Goal: Task Accomplishment & Management: Use online tool/utility

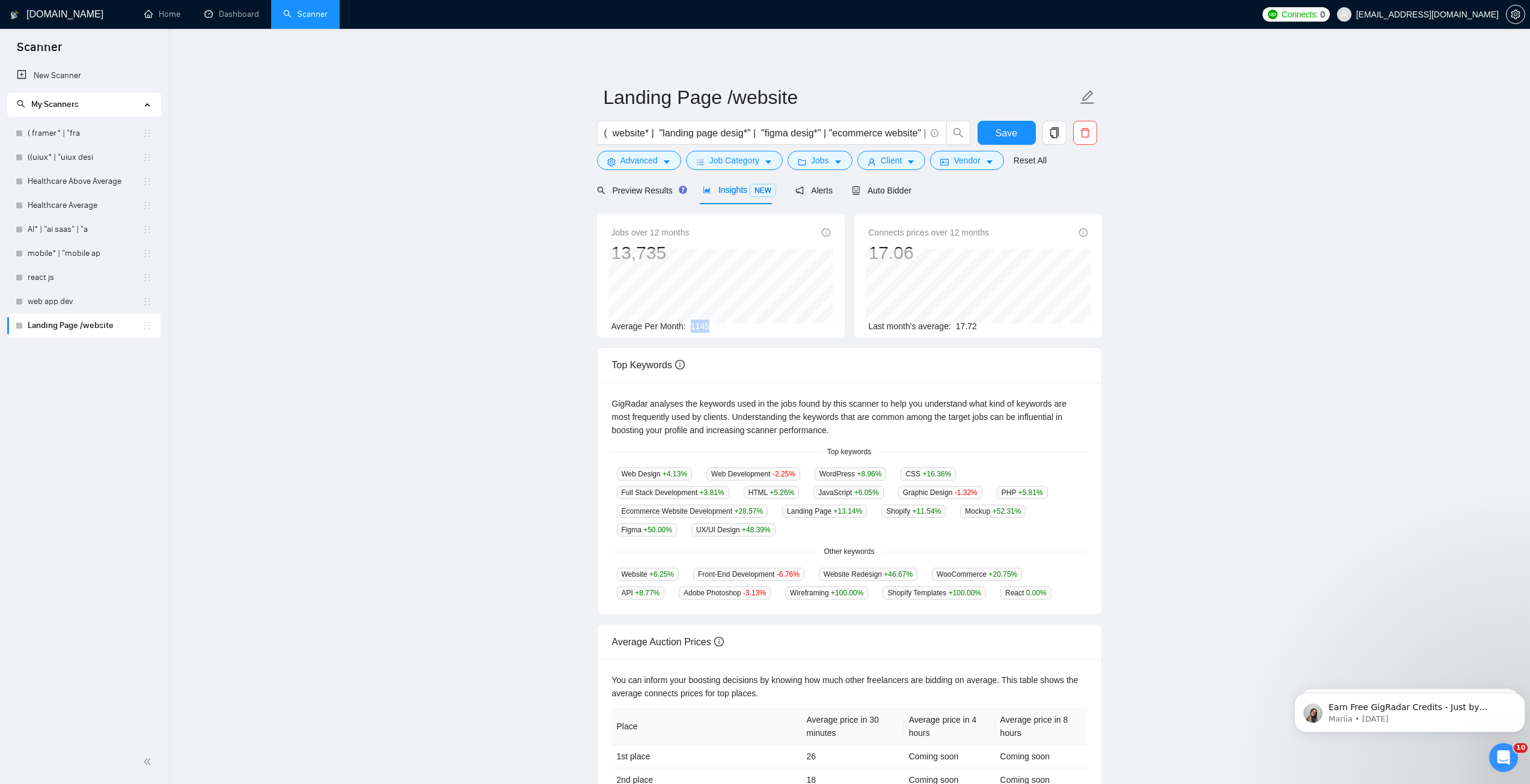
drag, startPoint x: 690, startPoint y: 327, endPoint x: 750, endPoint y: 324, distance: 60.1
click at [743, 326] on div "Average Per Month: 1145" at bounding box center [721, 326] width 219 height 14
click at [694, 325] on span "1145" at bounding box center [700, 326] width 19 height 9
click at [1267, 325] on main "Landing Page /website ( website* | "landing page desig*" | "figma desig*" | "ec…" at bounding box center [848, 451] width 1323 height 806
drag, startPoint x: 634, startPoint y: 132, endPoint x: 662, endPoint y: 132, distance: 28.0
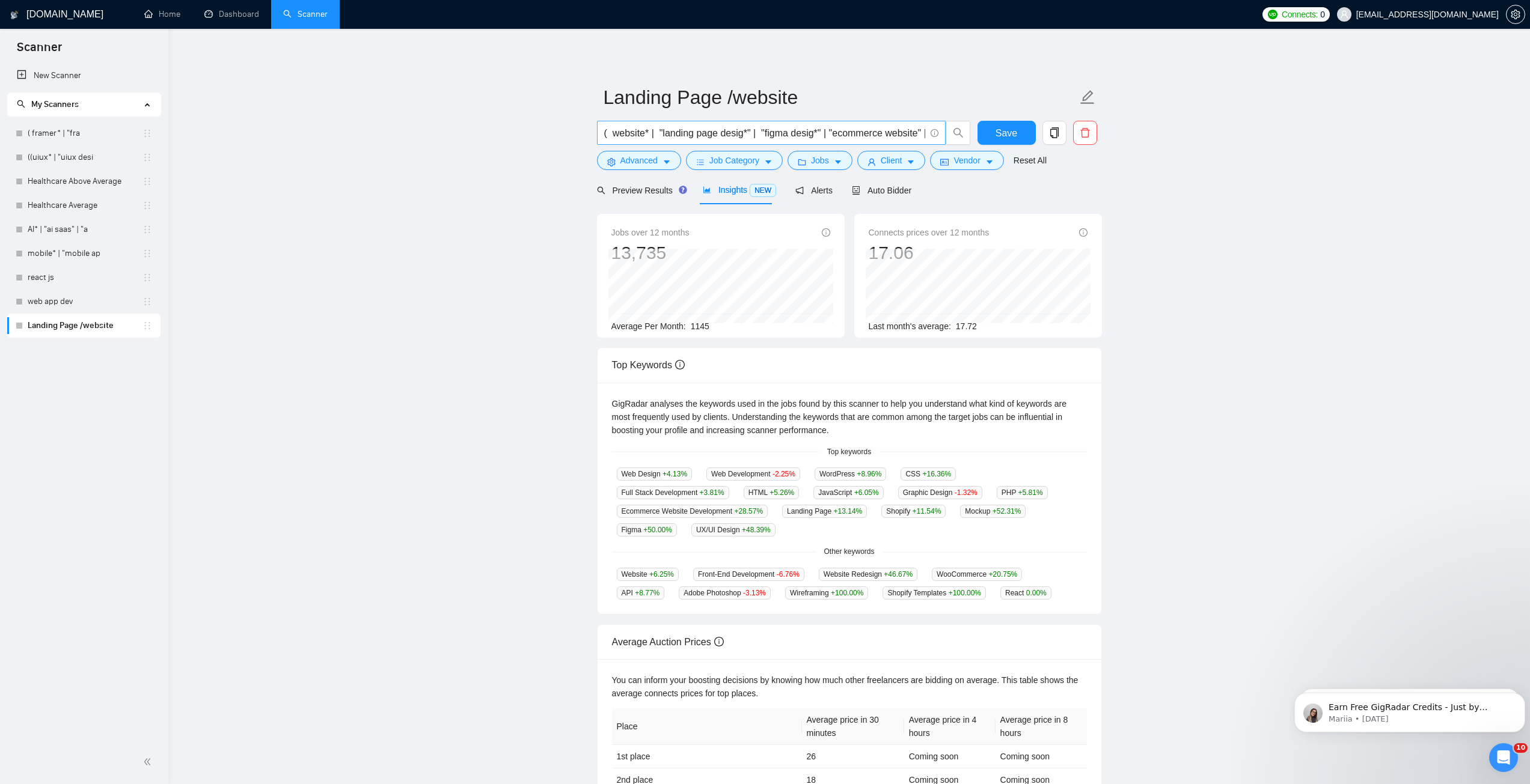
click at [638, 132] on input "( website* | "landing page desig*" | "figma desig*" | "ecommerce website" | "sa…" at bounding box center [765, 133] width 321 height 15
click at [703, 130] on input "( website* | "landing page desig*" | "figma desig*" | "ecommerce website" | "sa…" at bounding box center [765, 133] width 321 height 15
drag, startPoint x: 672, startPoint y: 138, endPoint x: 814, endPoint y: 147, distance: 142.3
click at [918, 145] on span "( website* | "landing page desig*" | "figma desig*" | "ecommerce website" | "sa…" at bounding box center [771, 133] width 349 height 24
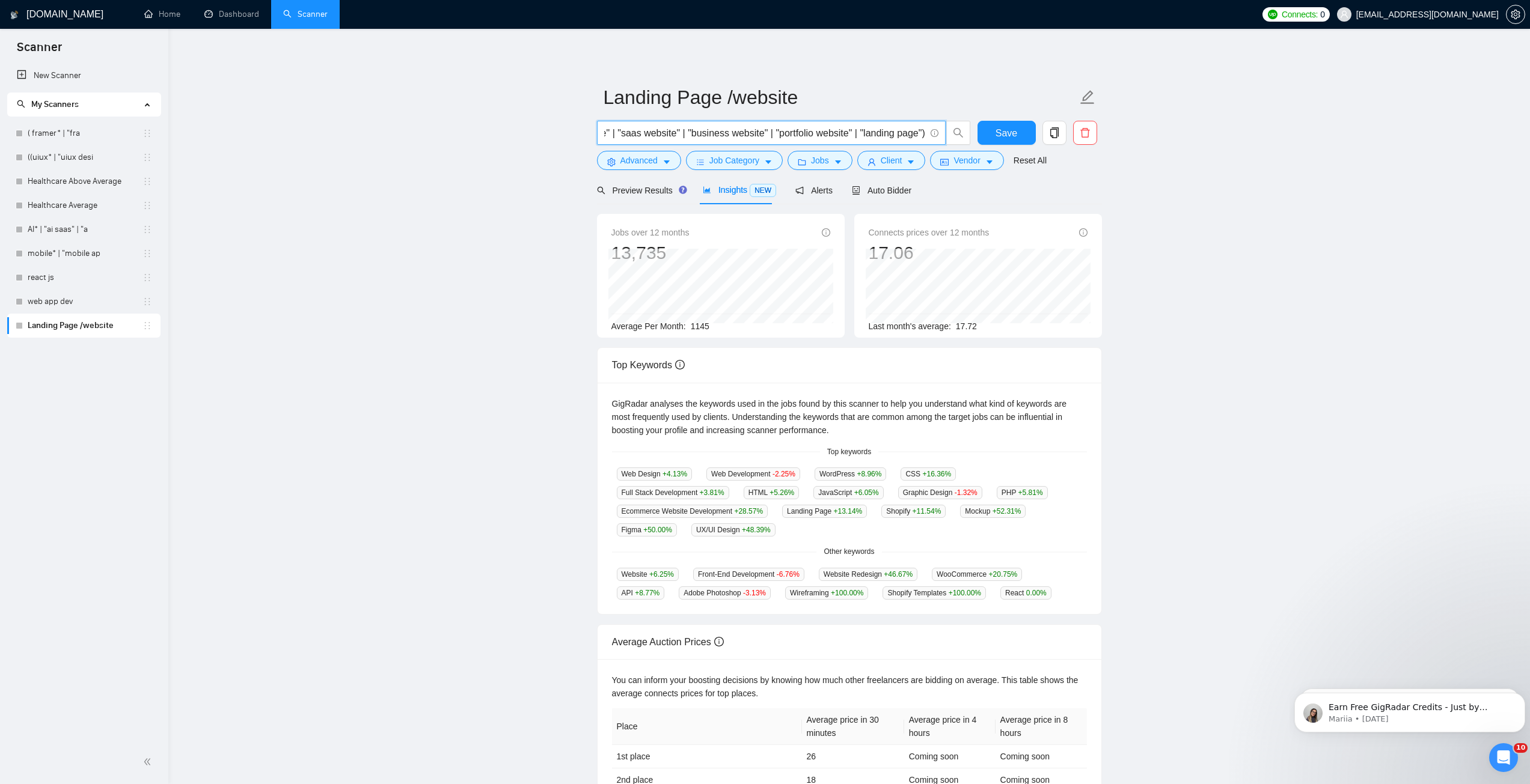
click at [641, 137] on input "( website* | "landing page desig*" | "figma desig*" | "ecommerce website" | "sa…" at bounding box center [765, 133] width 321 height 15
drag, startPoint x: 767, startPoint y: 133, endPoint x: 851, endPoint y: 133, distance: 84.0
click at [851, 133] on input "( website* | "landing page desig*" | "figma desig*" | "ecommerce website" | "sa…" at bounding box center [765, 133] width 321 height 15
click at [987, 134] on button "Save" at bounding box center [1007, 133] width 58 height 24
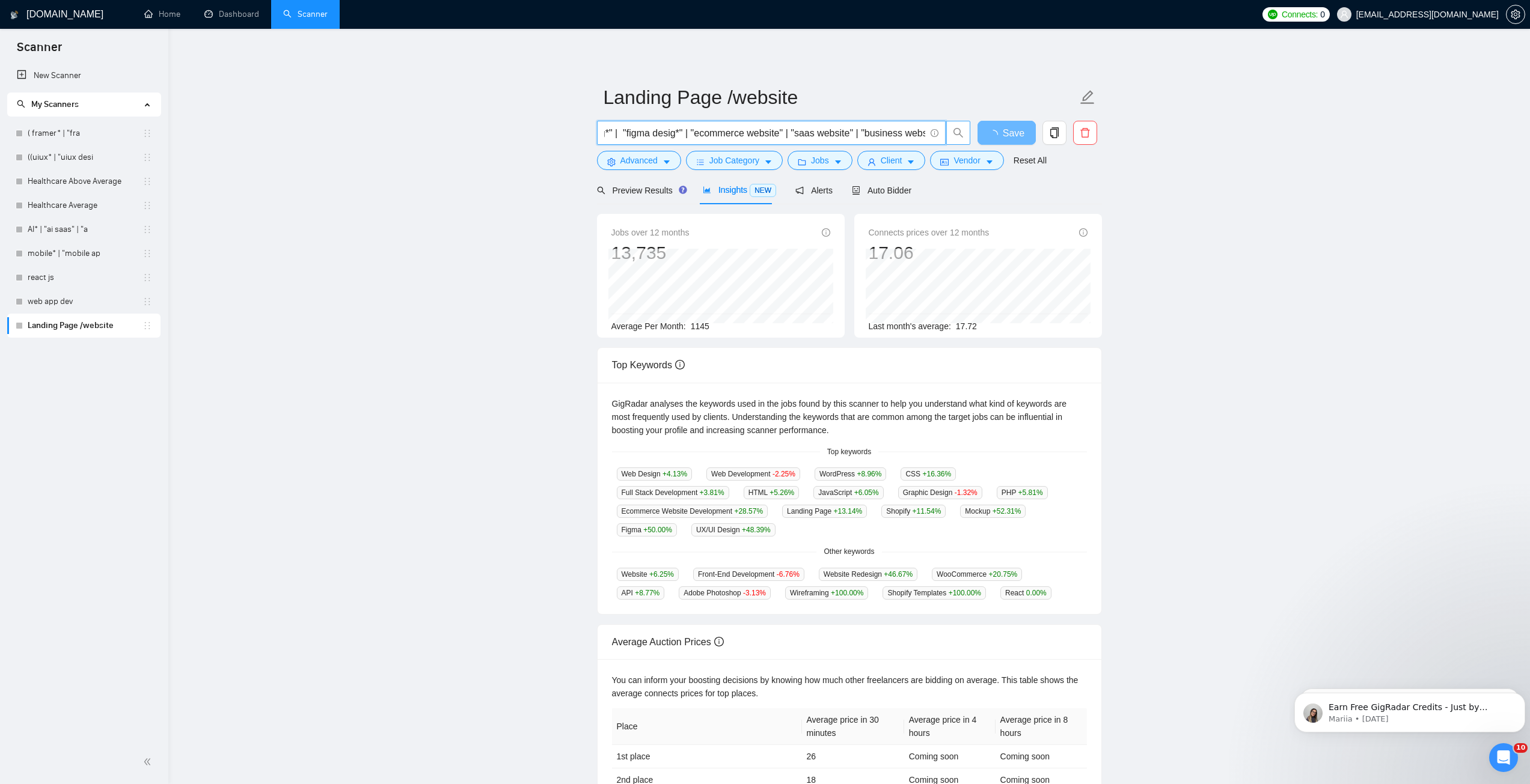
scroll to position [0, 228]
drag, startPoint x: 826, startPoint y: 130, endPoint x: 951, endPoint y: 139, distance: 125.3
click at [951, 139] on span "( website* | "landing page desig*" | "figma desig*" | "ecommerce website" | "sa…" at bounding box center [784, 133] width 374 height 24
click at [702, 134] on input "( website* | "landing page desig*" | "figma desig*" | "ecommerce website" | "sa…" at bounding box center [765, 133] width 321 height 15
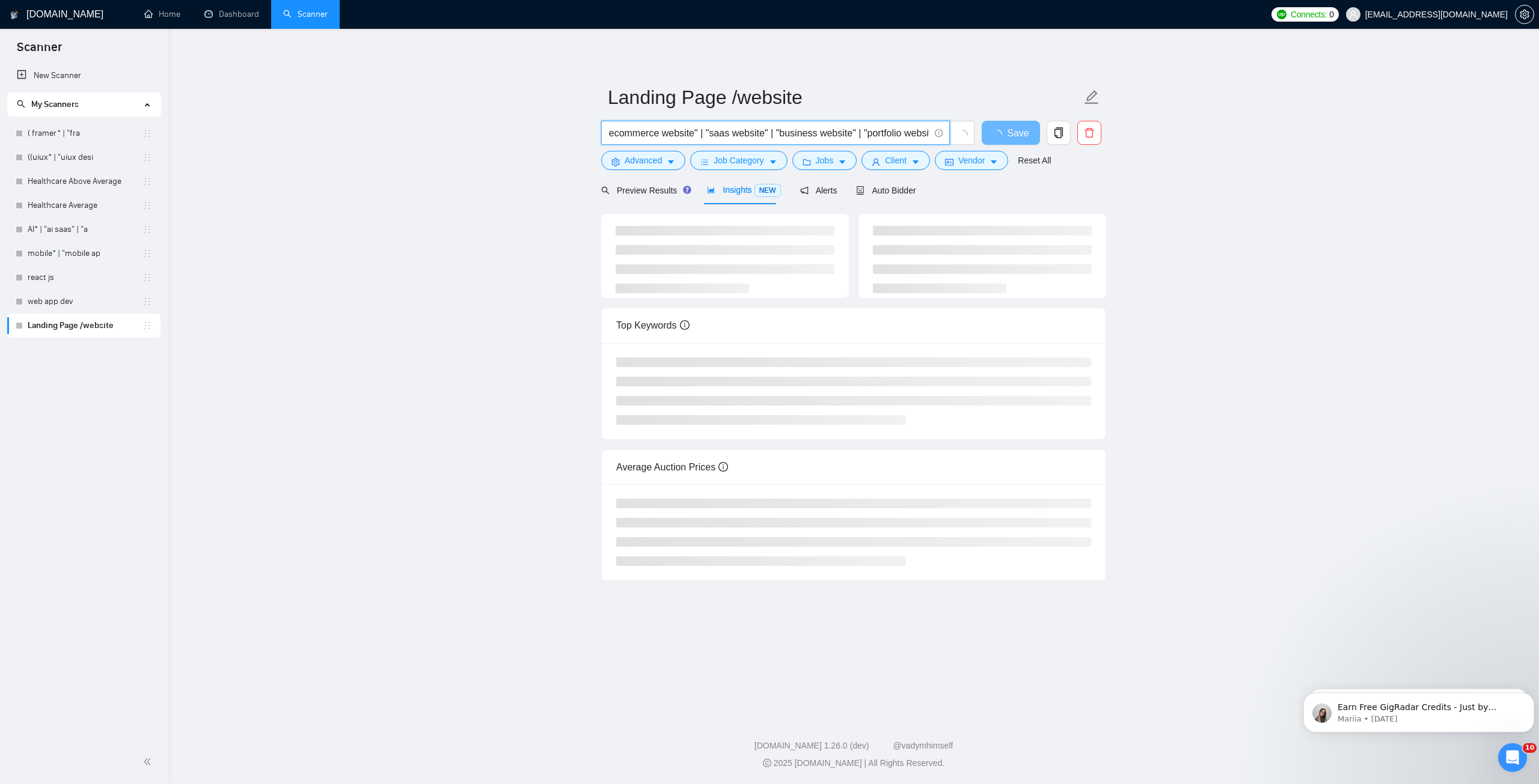
drag, startPoint x: 701, startPoint y: 134, endPoint x: 767, endPoint y: 139, distance: 66.2
click at [767, 139] on input "( website* | "landing page desig*" | "figma desig*" | "ecommerce website" | "sa…" at bounding box center [769, 133] width 321 height 15
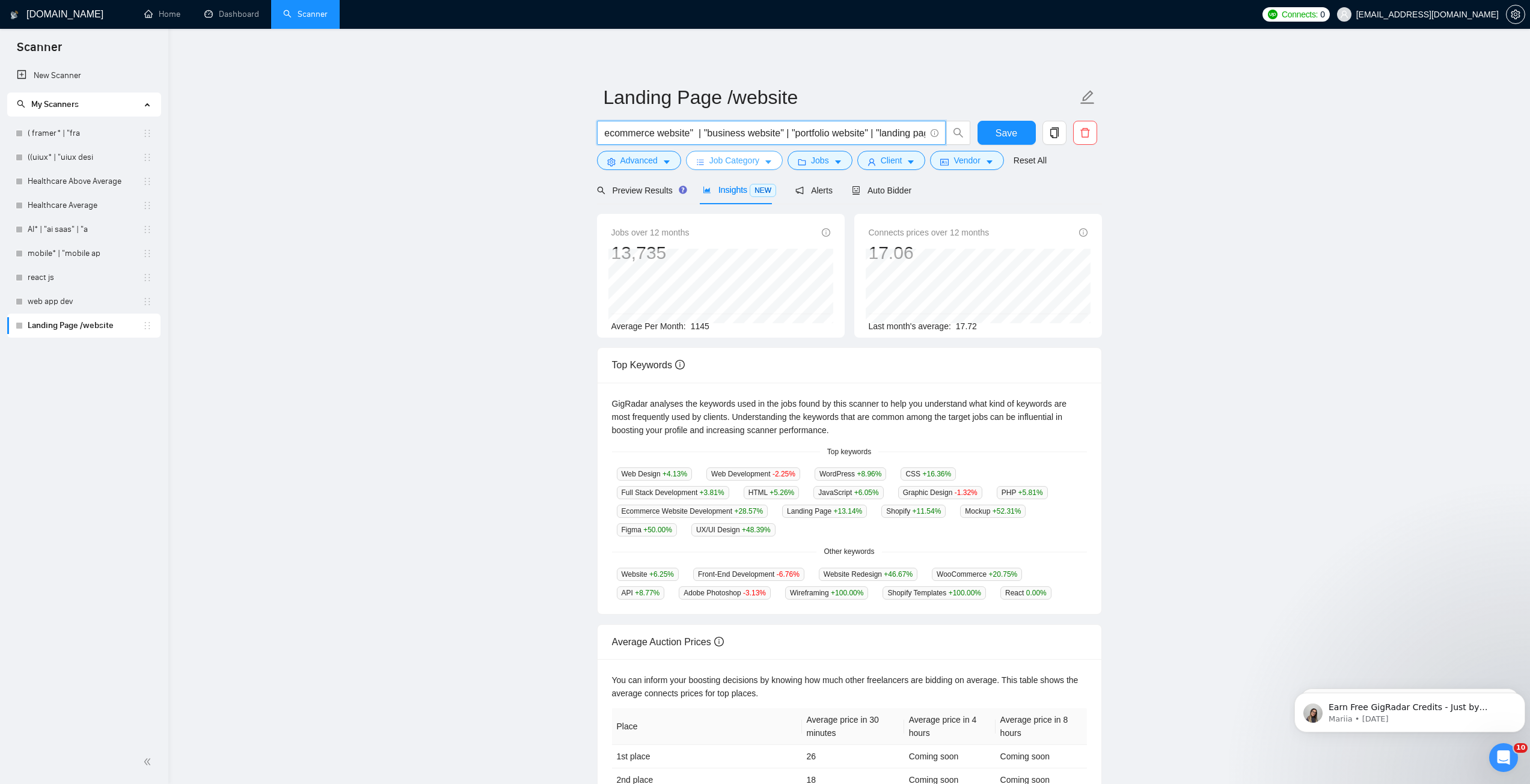
paste input "| "saas website""
click at [1220, 176] on main "Landing Page /website ( website* | "landing page desig*" | "figma desig*" | "ec…" at bounding box center [848, 451] width 1323 height 806
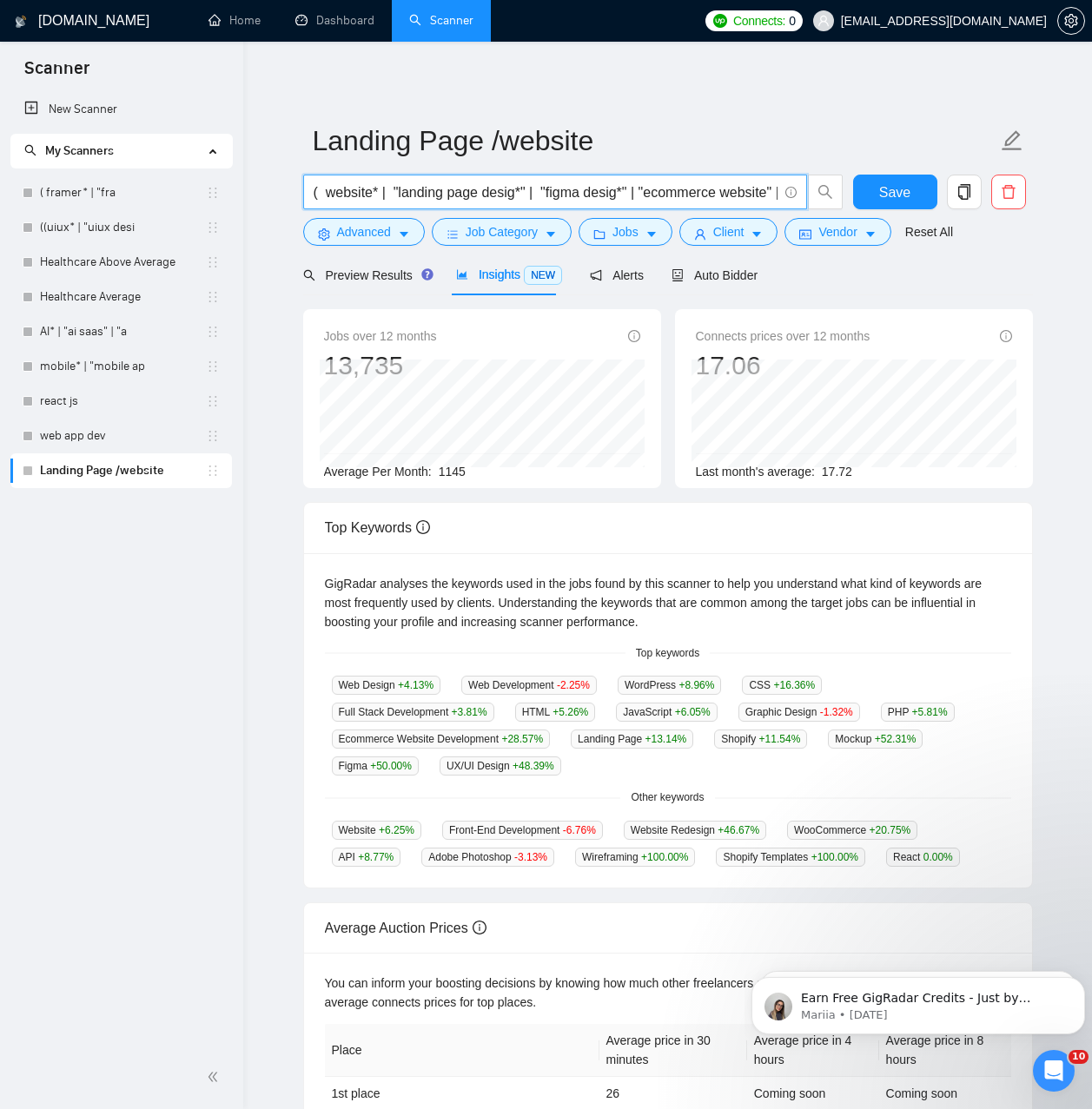
drag, startPoint x: 545, startPoint y: 184, endPoint x: 481, endPoint y: 185, distance: 64.0
click at [542, 184] on input "( website* | "landing page desig*" | "figma desig*" | "ecommerce website" | "sa…" at bounding box center [545, 192] width 464 height 21
click at [391, 195] on input "( website* | "landing page desig*" | "figma desig*" | "ecommerce website" | "sa…" at bounding box center [545, 192] width 464 height 21
drag, startPoint x: 420, startPoint y: 192, endPoint x: 525, endPoint y: 196, distance: 105.1
click at [525, 196] on input "( website* | "landing page desig*" | "figma desig*" | "ecommerce website" | "sa…" at bounding box center [545, 192] width 464 height 21
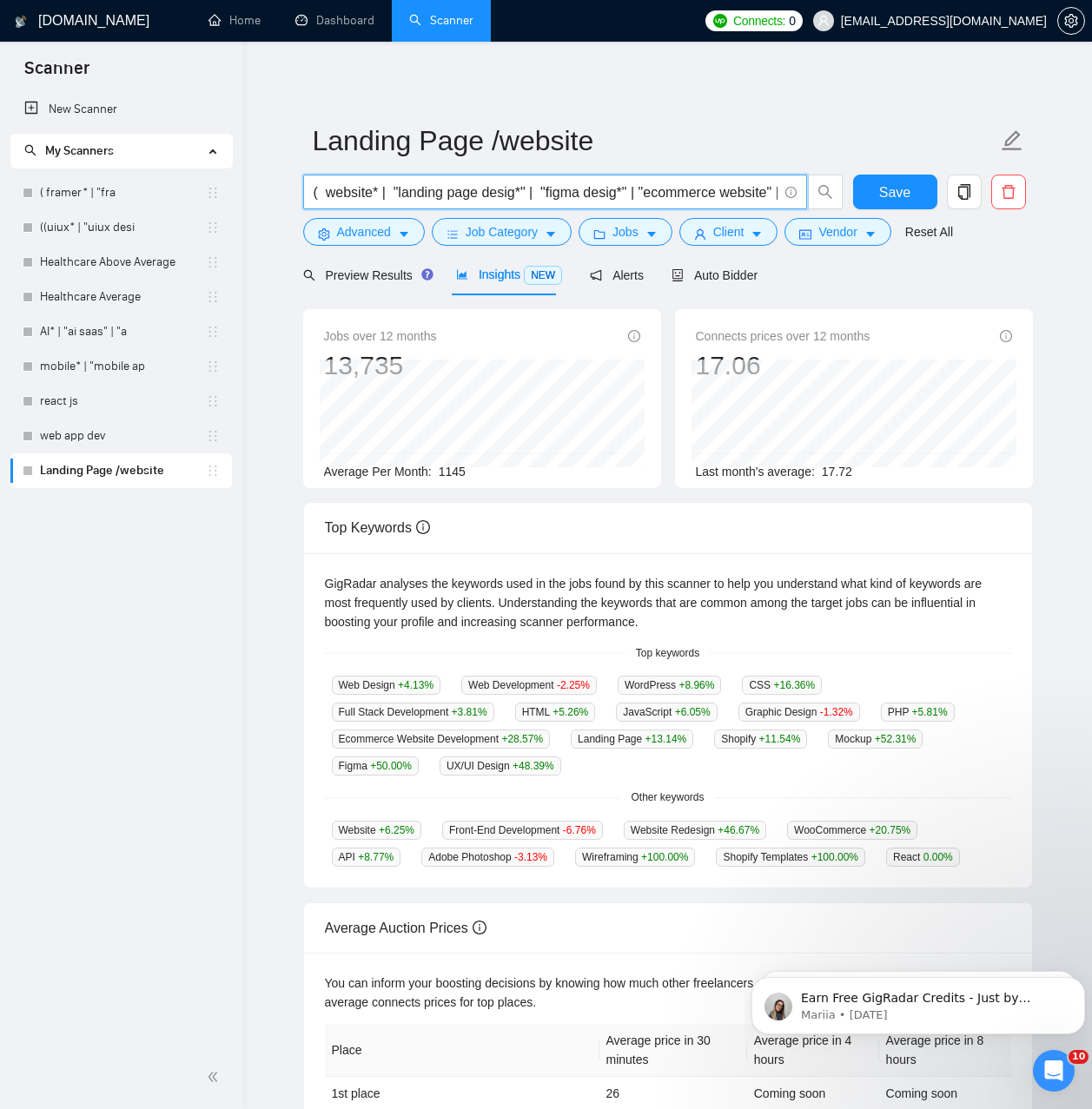
click at [386, 197] on input "( website* | "landing page desig*" | "figma desig*" | "ecommerce website" | "sa…" at bounding box center [545, 192] width 464 height 21
drag, startPoint x: 393, startPoint y: 193, endPoint x: 535, endPoint y: 207, distance: 142.7
click at [535, 207] on span "( website* | "landing page desig*" | "figma desig*" | "ecommerce website" | "sa…" at bounding box center [555, 192] width 504 height 35
click at [860, 190] on button "Save" at bounding box center [895, 192] width 84 height 35
click at [391, 196] on input "( website* | "figma desig*" | "ecommerce website" | "saas website" | "business …" at bounding box center [545, 192] width 464 height 21
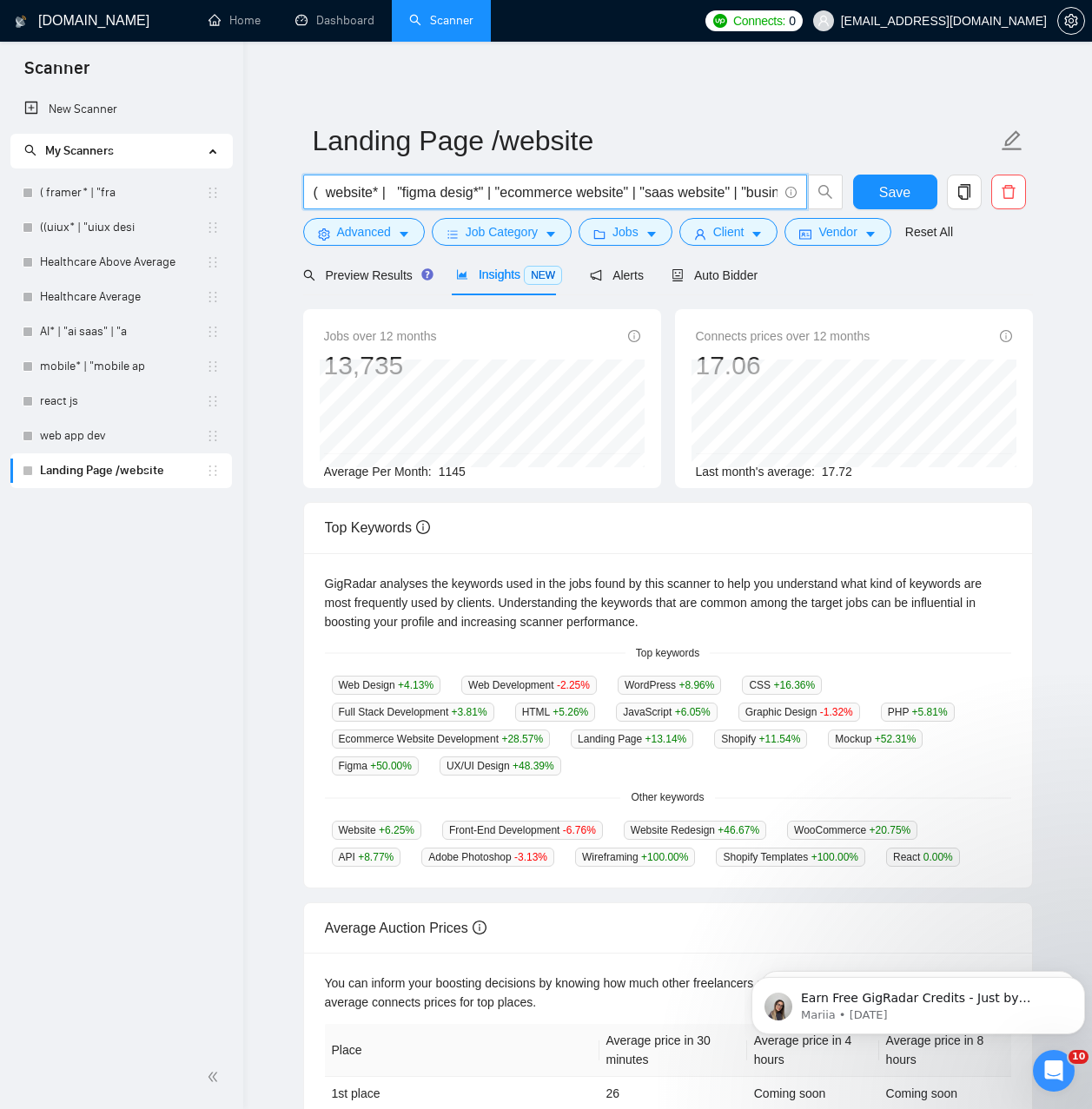
paste input ""landing page desig*" |"
click at [372, 195] on input "( website* | "figma desig*" | "ecommerce website" | "saas website" | "business …" at bounding box center [545, 192] width 464 height 21
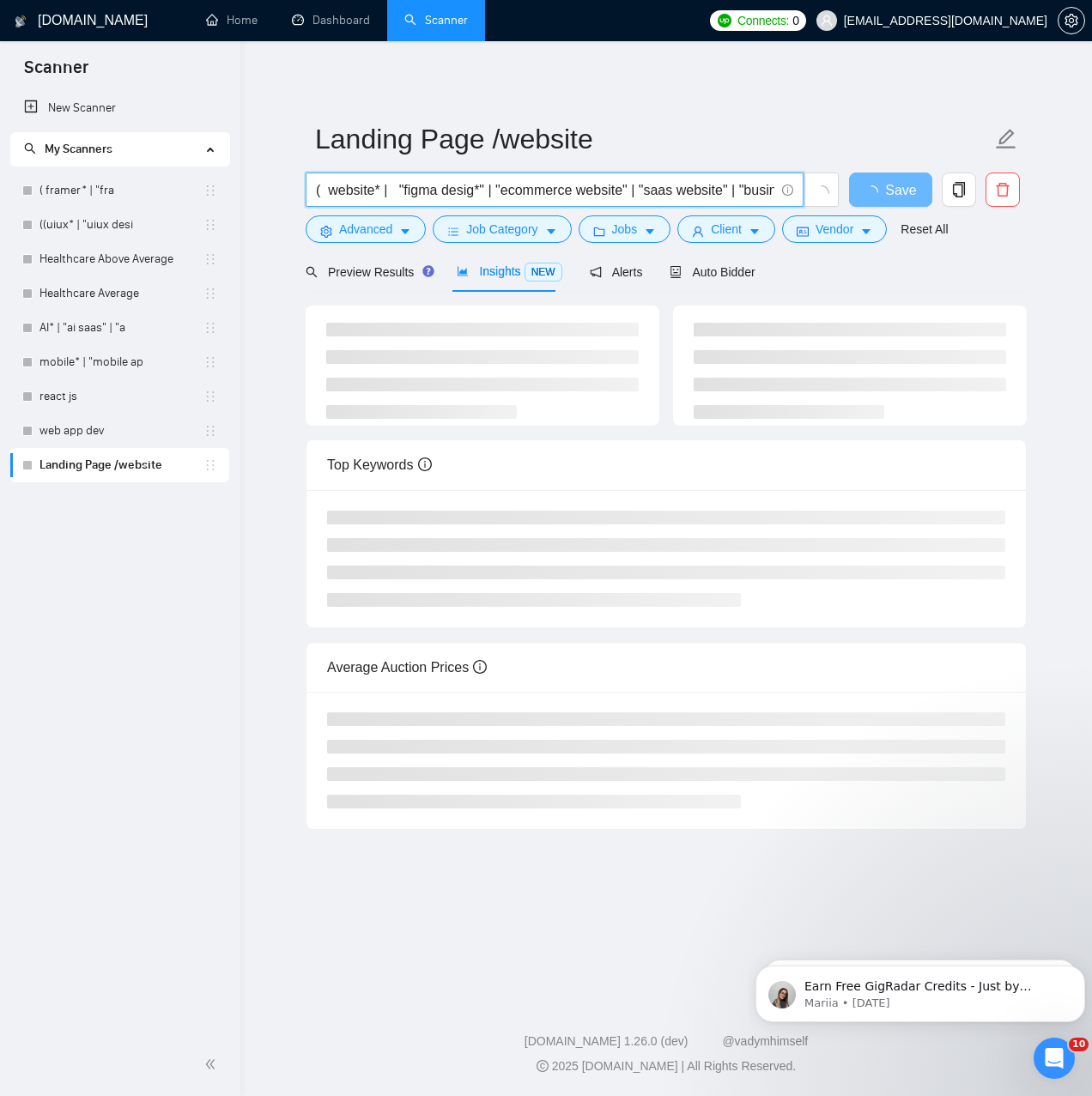
drag, startPoint x: 372, startPoint y: 193, endPoint x: 277, endPoint y: 192, distance: 95.0
click at [277, 192] on main "Landing Page /website ( website* | "figma desig*" | "ecommerce website" | "saas…" at bounding box center [665, 516] width 797 height 895
click at [339, 190] on input "( website* | "figma desig*" | "ecommerce website" | "saas website" | "business …" at bounding box center [545, 190] width 459 height 21
drag, startPoint x: 327, startPoint y: 190, endPoint x: 381, endPoint y: 195, distance: 54.2
click at [381, 195] on input "( website* | "figma desig*" | "ecommerce website" | "saas website" | "business …" at bounding box center [545, 190] width 459 height 21
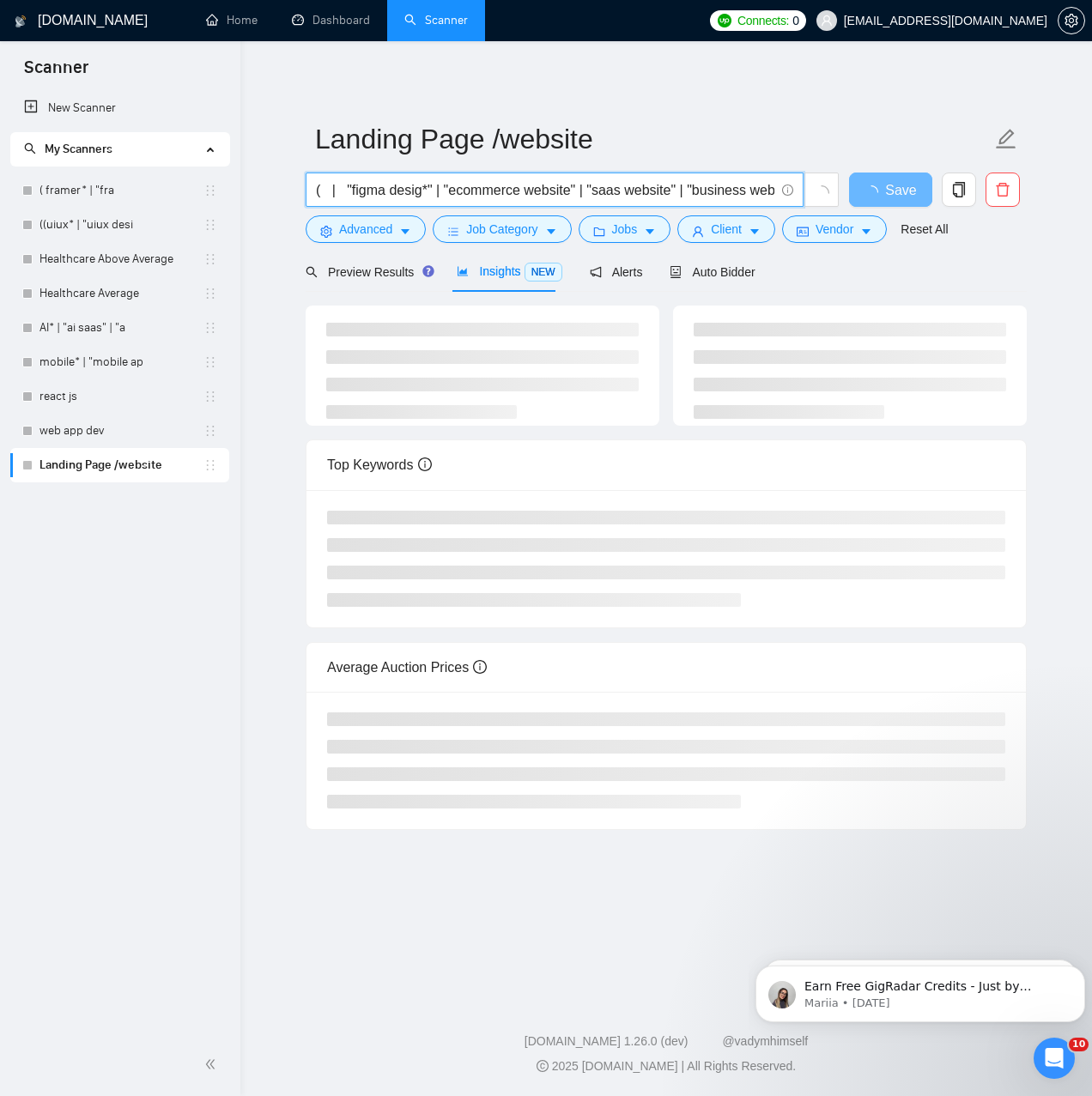
click at [330, 194] on input "( | "figma desig*" | "ecommerce website" | "saas website" | "business website" …" at bounding box center [545, 190] width 459 height 21
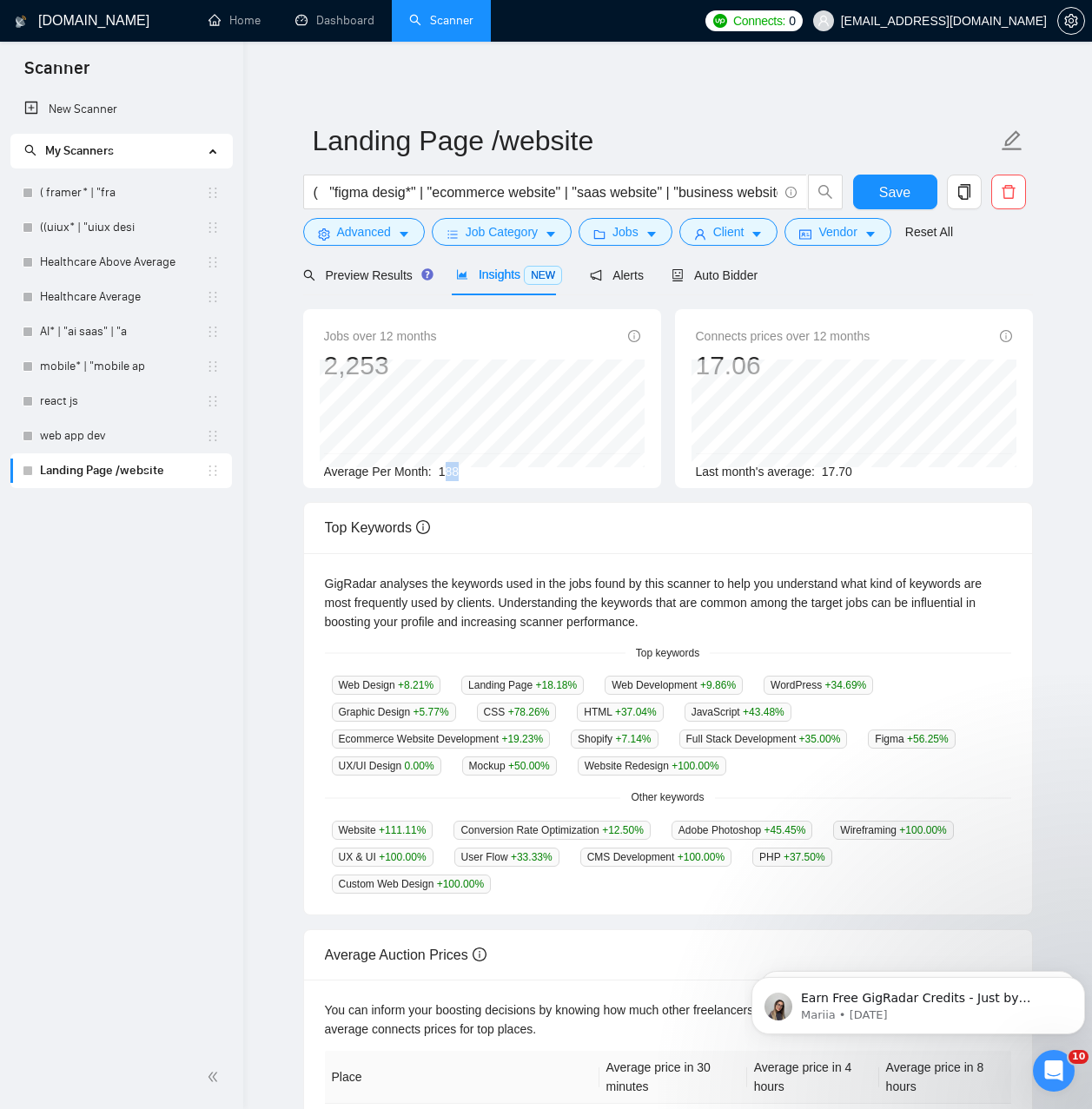
drag, startPoint x: 441, startPoint y: 477, endPoint x: 584, endPoint y: 466, distance: 143.4
click at [505, 470] on div "Average Per Month: 188" at bounding box center [483, 472] width 316 height 20
click at [323, 195] on input "( "figma desig*" | "ecommerce website" | "saas website" | "business website" | …" at bounding box center [545, 192] width 464 height 21
click at [372, 199] on input "( website* | "figma desig*" | "ecommerce website" | "saas website" | "business …" at bounding box center [545, 192] width 464 height 21
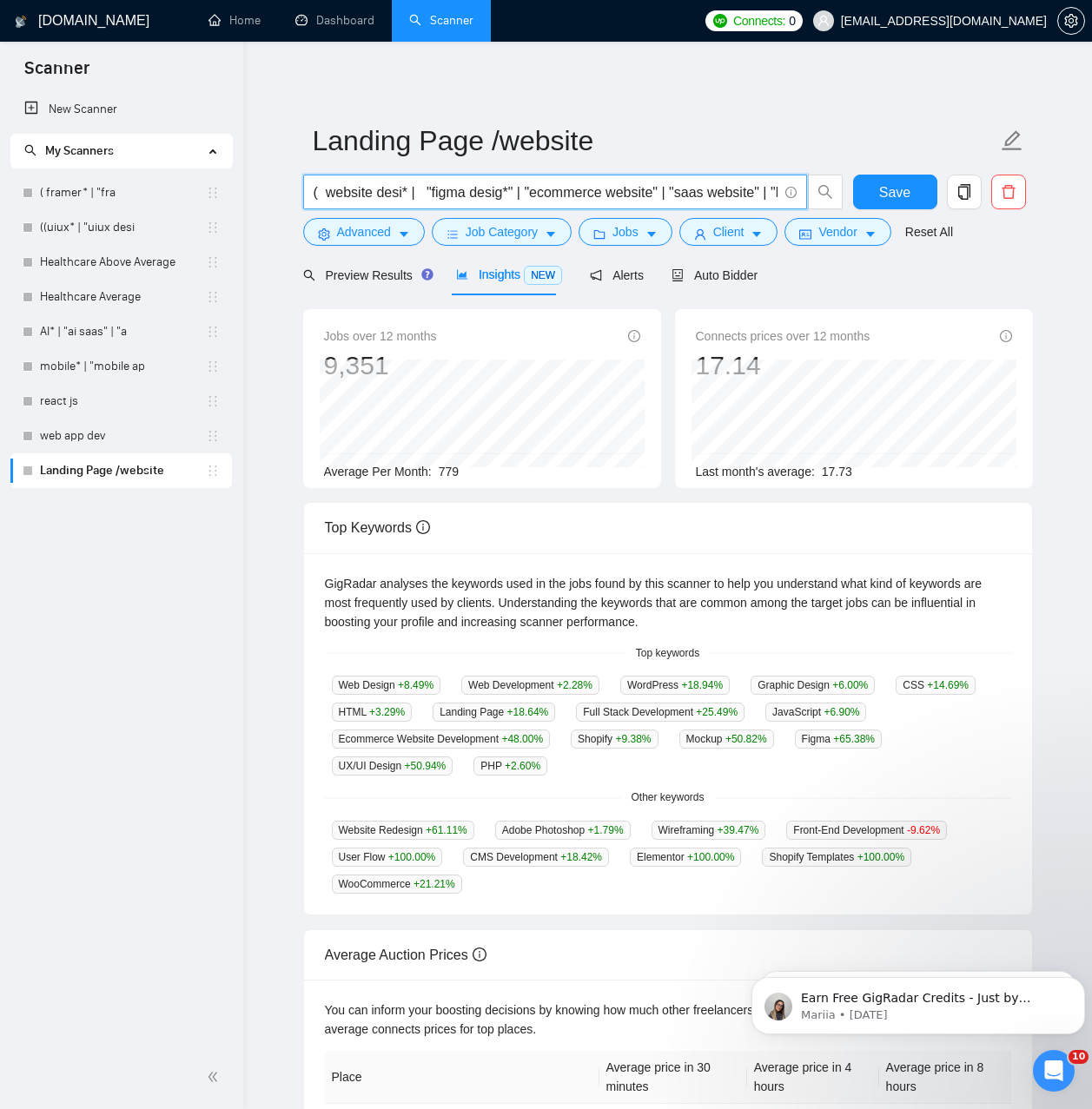
click at [511, 192] on input "( website desi* | "figma desig*" | "ecommerce website" | "saas website" | "busi…" at bounding box center [545, 192] width 464 height 21
click at [428, 192] on input "( website desi* | "figma desig*) | "ecommerce website" | "saas website" | "busi…" at bounding box center [545, 192] width 464 height 21
click at [407, 195] on input "( website desi* | (figma desig*) | "ecommerce website" | "saas website" | "busi…" at bounding box center [545, 192] width 464 height 21
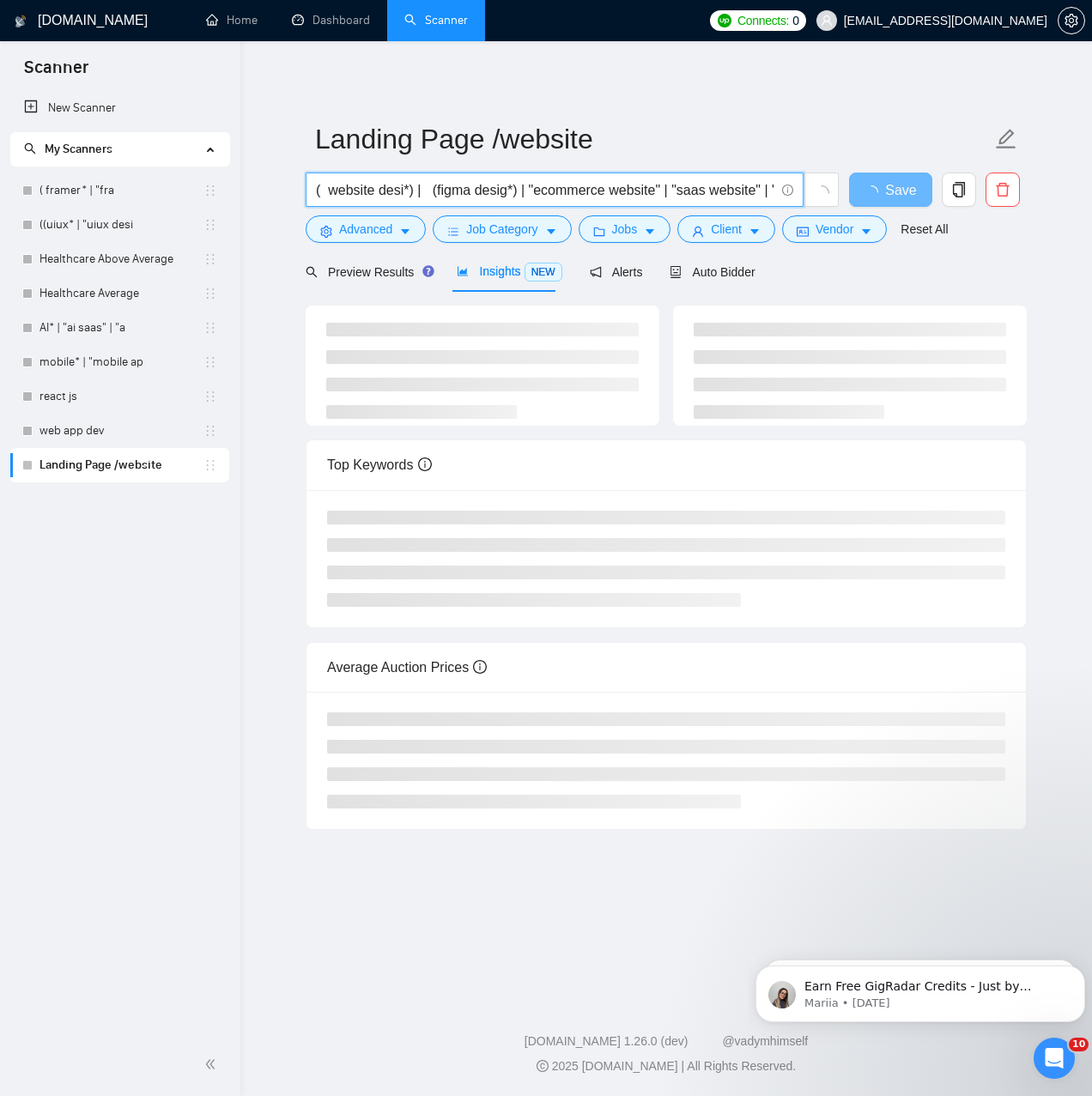
click at [330, 189] on input "( website desi*) | (figma desig*) | "ecommerce website" | "saas website" | "bus…" at bounding box center [545, 190] width 459 height 21
drag, startPoint x: 587, startPoint y: 198, endPoint x: 503, endPoint y: 197, distance: 84.0
click at [584, 199] on input "( (website desi*) | (figma desig*) | "ecommerce website" | "saas website" | "bu…" at bounding box center [545, 190] width 459 height 21
click at [462, 196] on input "( (website desi*) | (figma desig*) | "ecommerce website" | "saas website" | "bu…" at bounding box center [545, 190] width 459 height 21
type input "( (website desi*) | (figma desig*) | "ecommerce website" | "saas website" | "bu…"
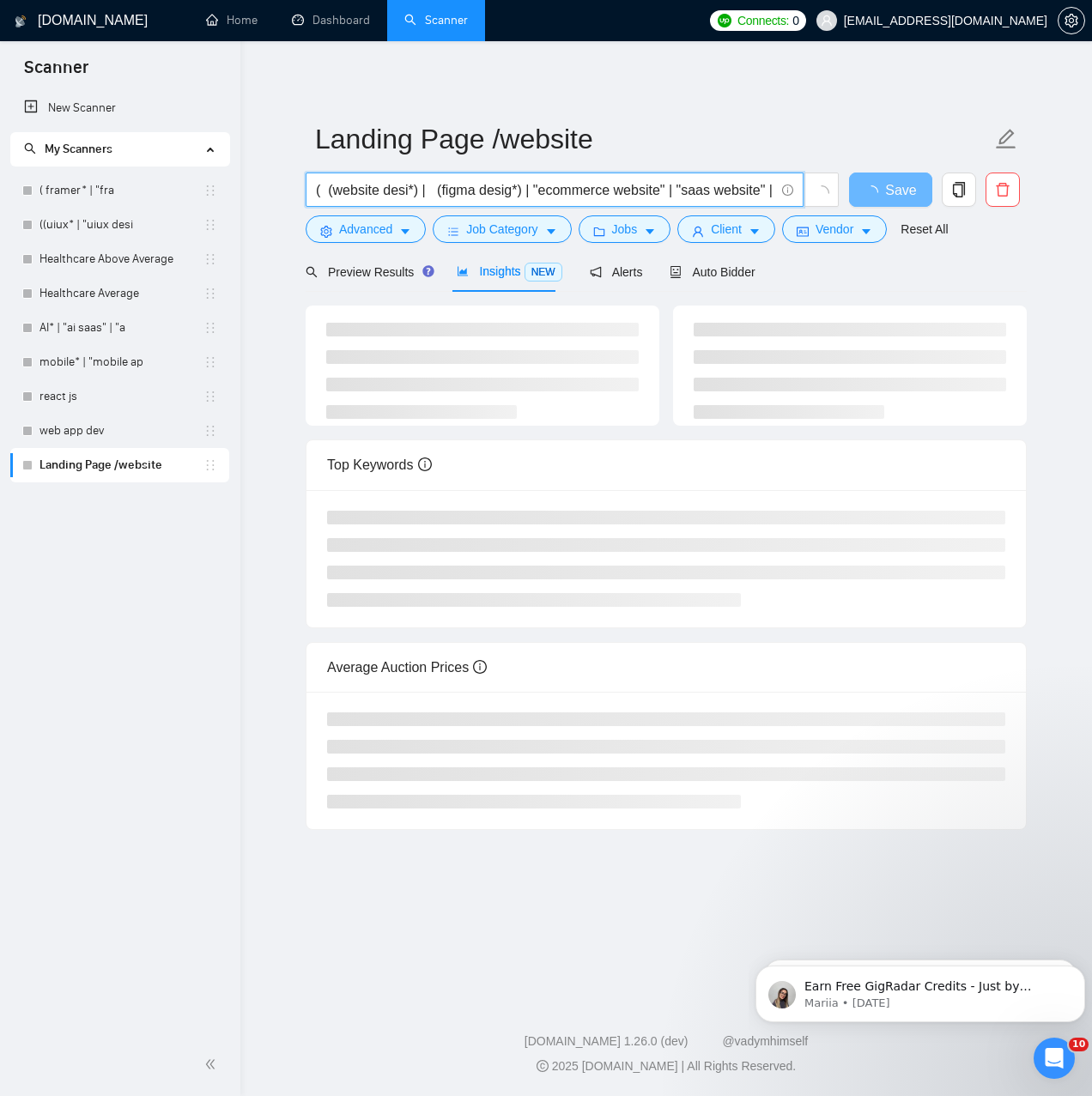
click at [708, 70] on div "Landing Page /website ( (website desi*) | (figma desig*) | "ecommerce website" …" at bounding box center [666, 449] width 721 height 762
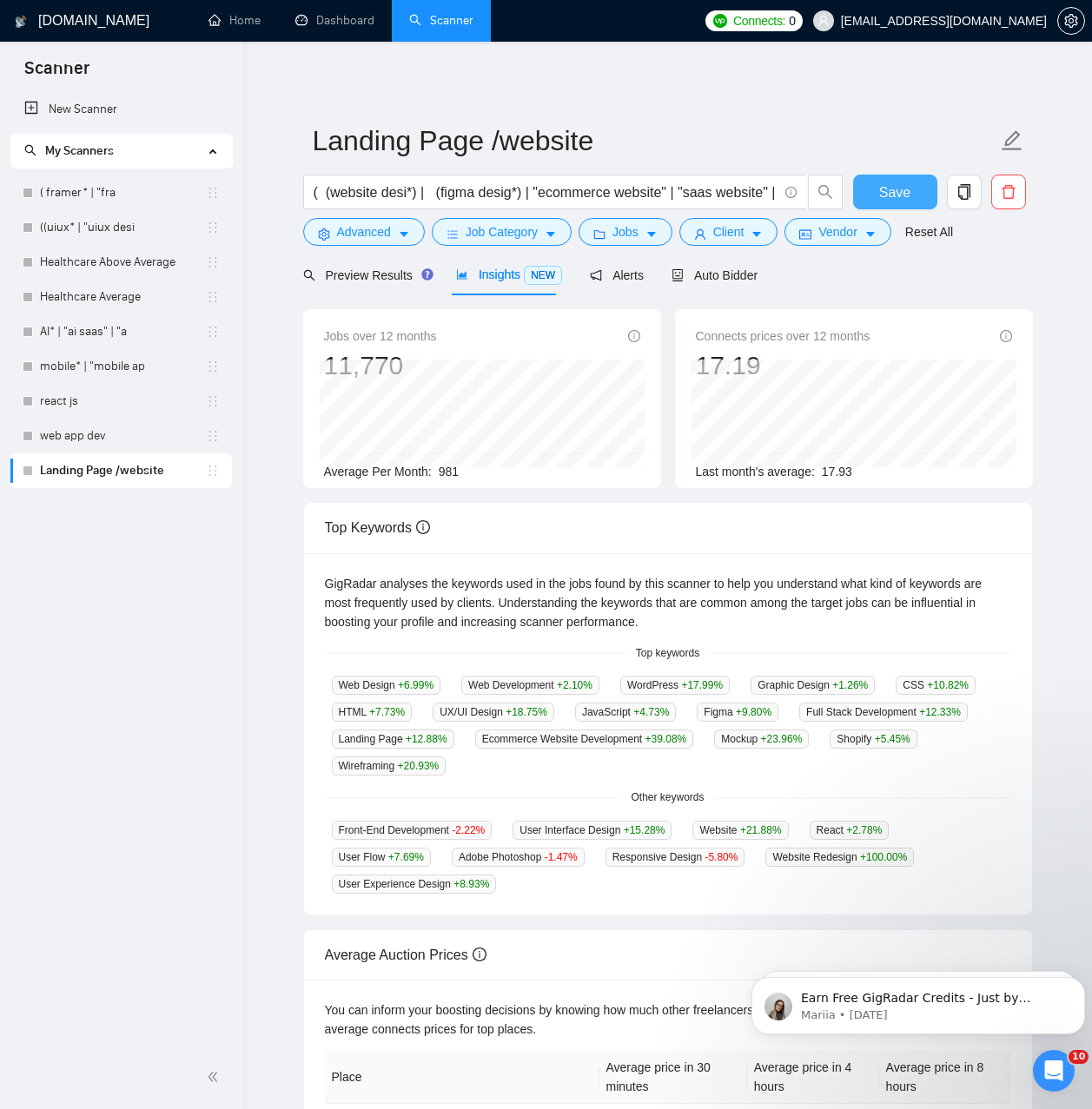
click at [889, 192] on span "Save" at bounding box center [895, 192] width 31 height 21
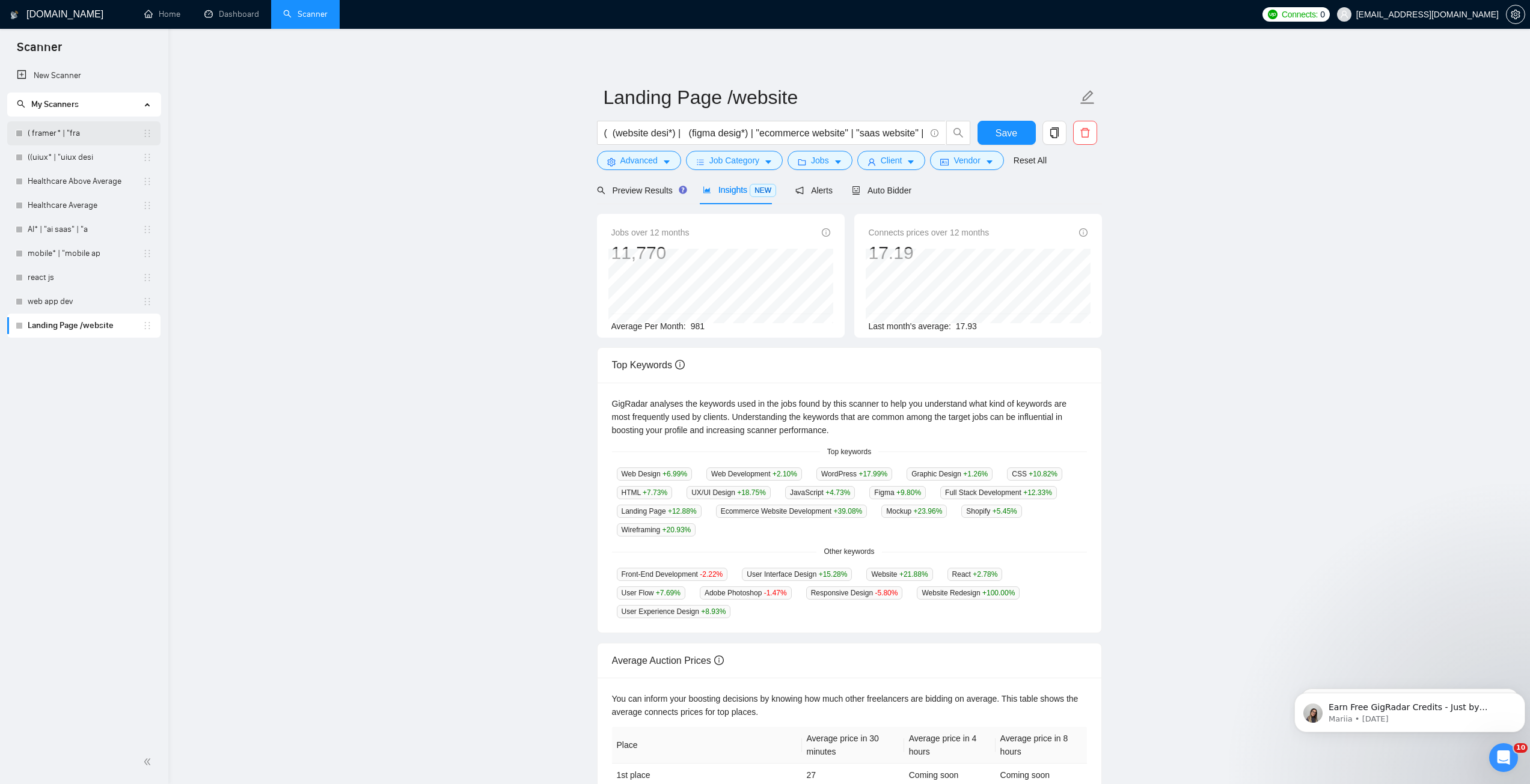
click at [75, 132] on link "( framer* | "fra" at bounding box center [85, 134] width 115 height 24
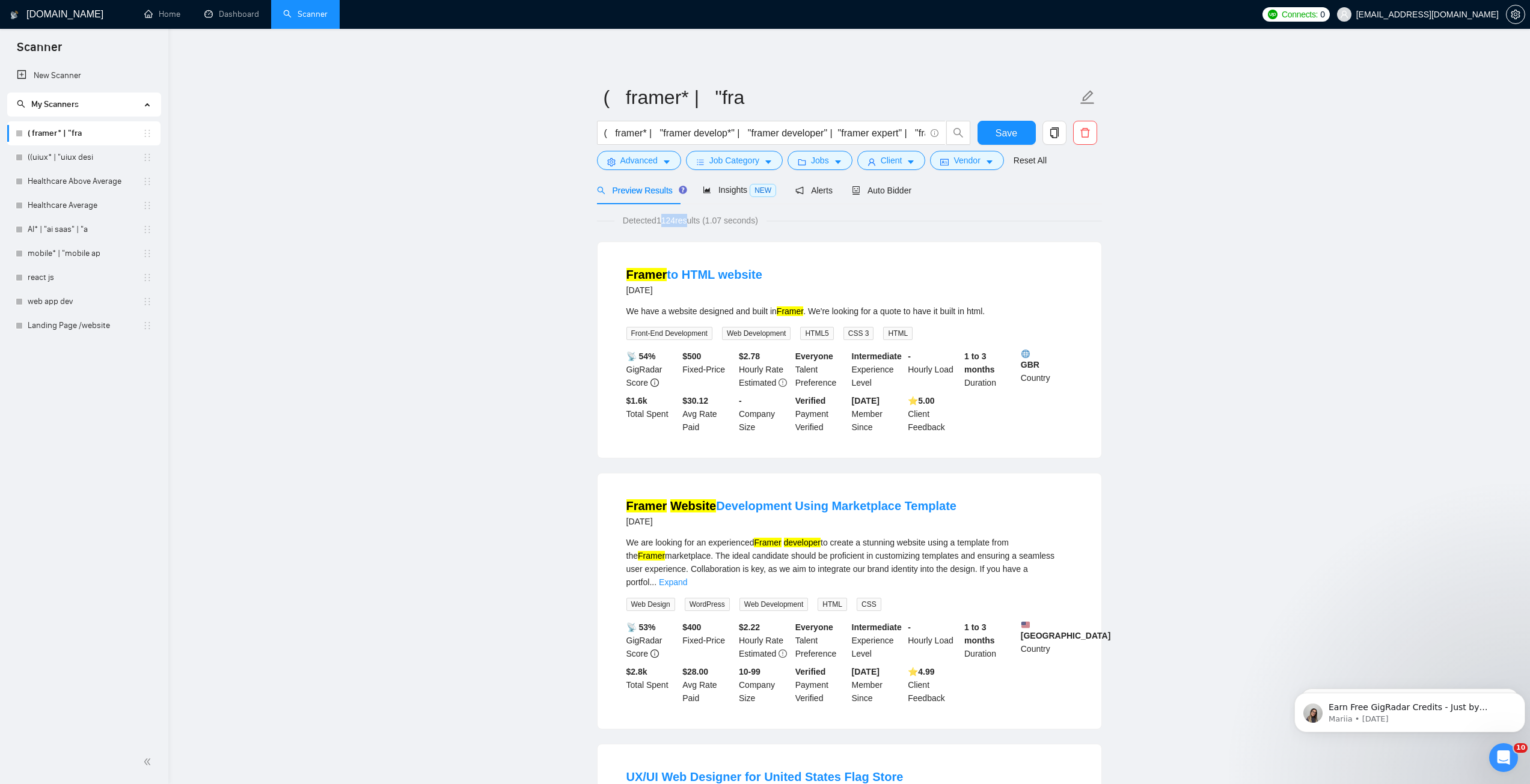
drag, startPoint x: 661, startPoint y: 219, endPoint x: 685, endPoint y: 218, distance: 24.0
click at [685, 218] on span "Detected 1124 results (1.07 seconds)" at bounding box center [690, 221] width 152 height 14
click at [853, 224] on div "Detected 1124 results (1.07 seconds)" at bounding box center [849, 221] width 505 height 14
click at [63, 324] on link "Landing Page /website" at bounding box center [85, 326] width 115 height 24
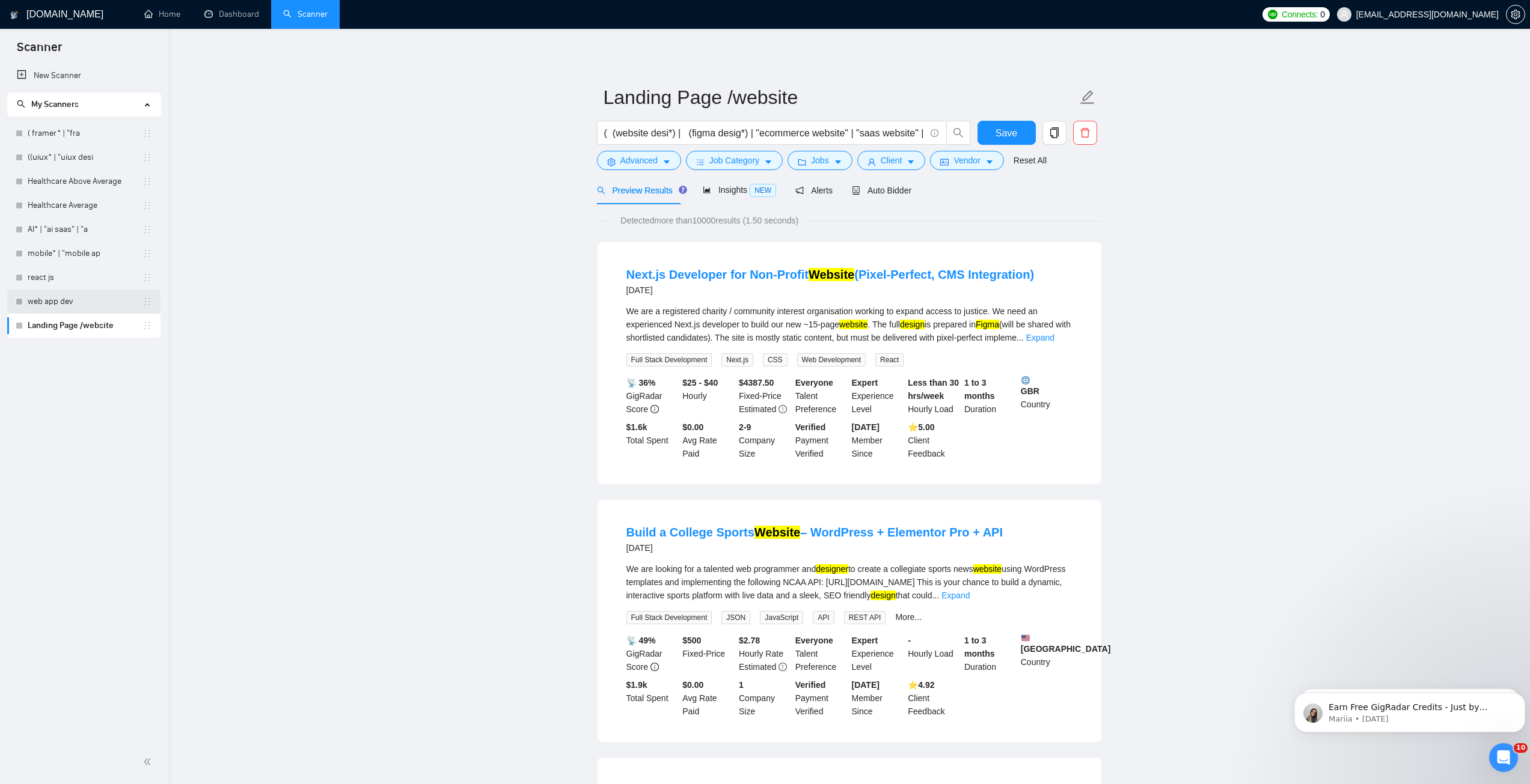
click at [68, 302] on link "web app dev" at bounding box center [85, 302] width 115 height 24
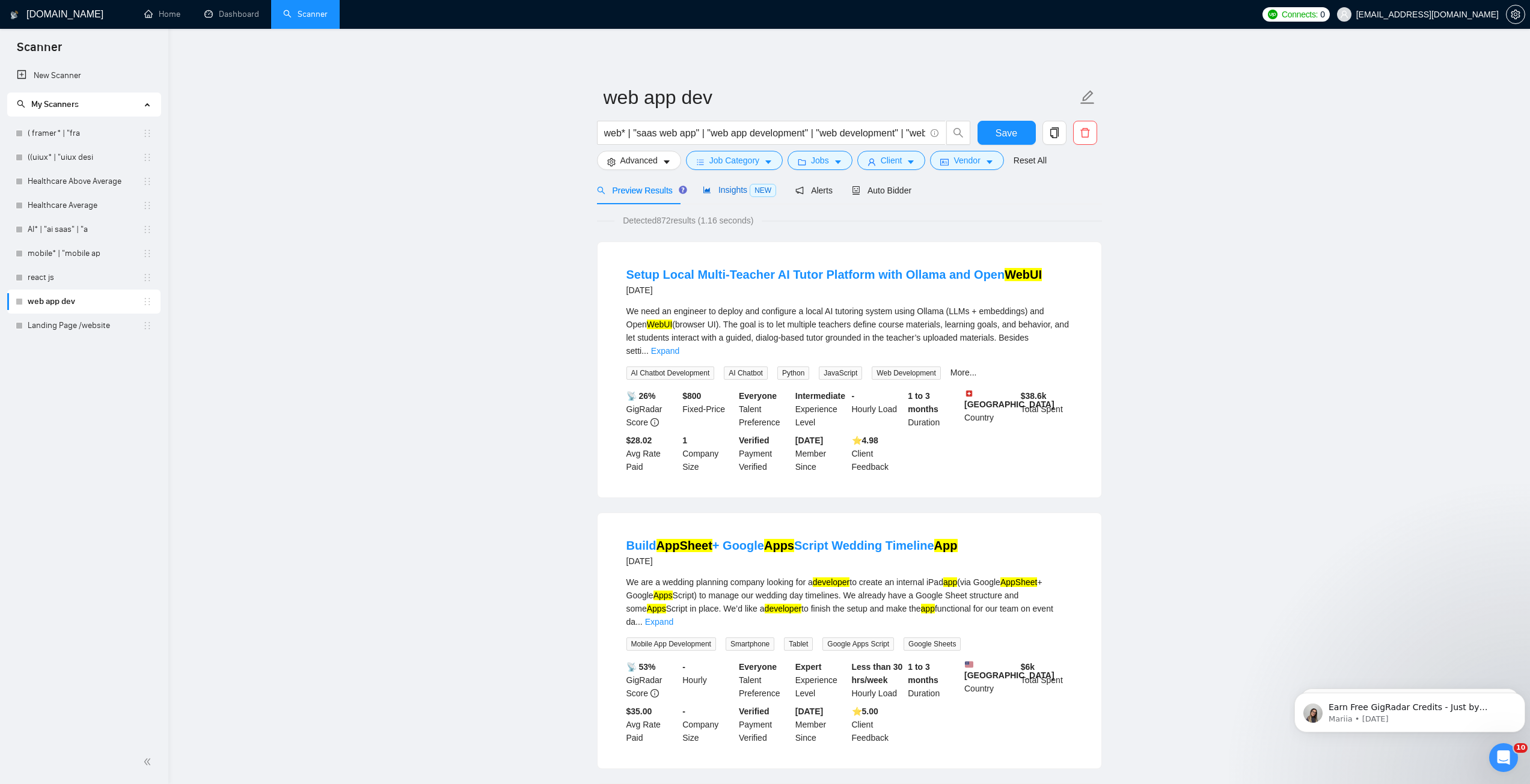
click at [723, 192] on span "Insights NEW" at bounding box center [739, 190] width 73 height 9
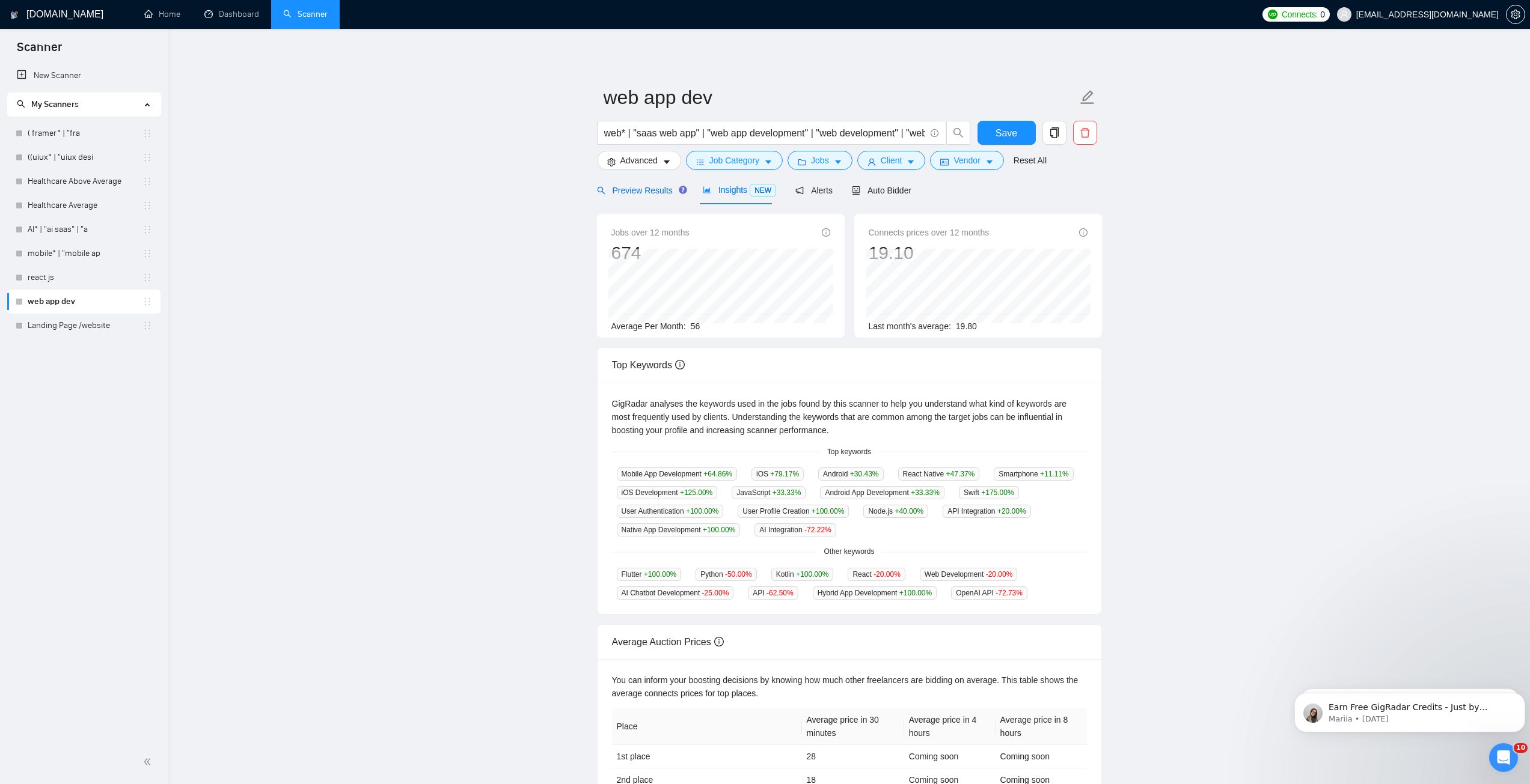
click at [635, 191] on span "Preview Results" at bounding box center [640, 191] width 87 height 9
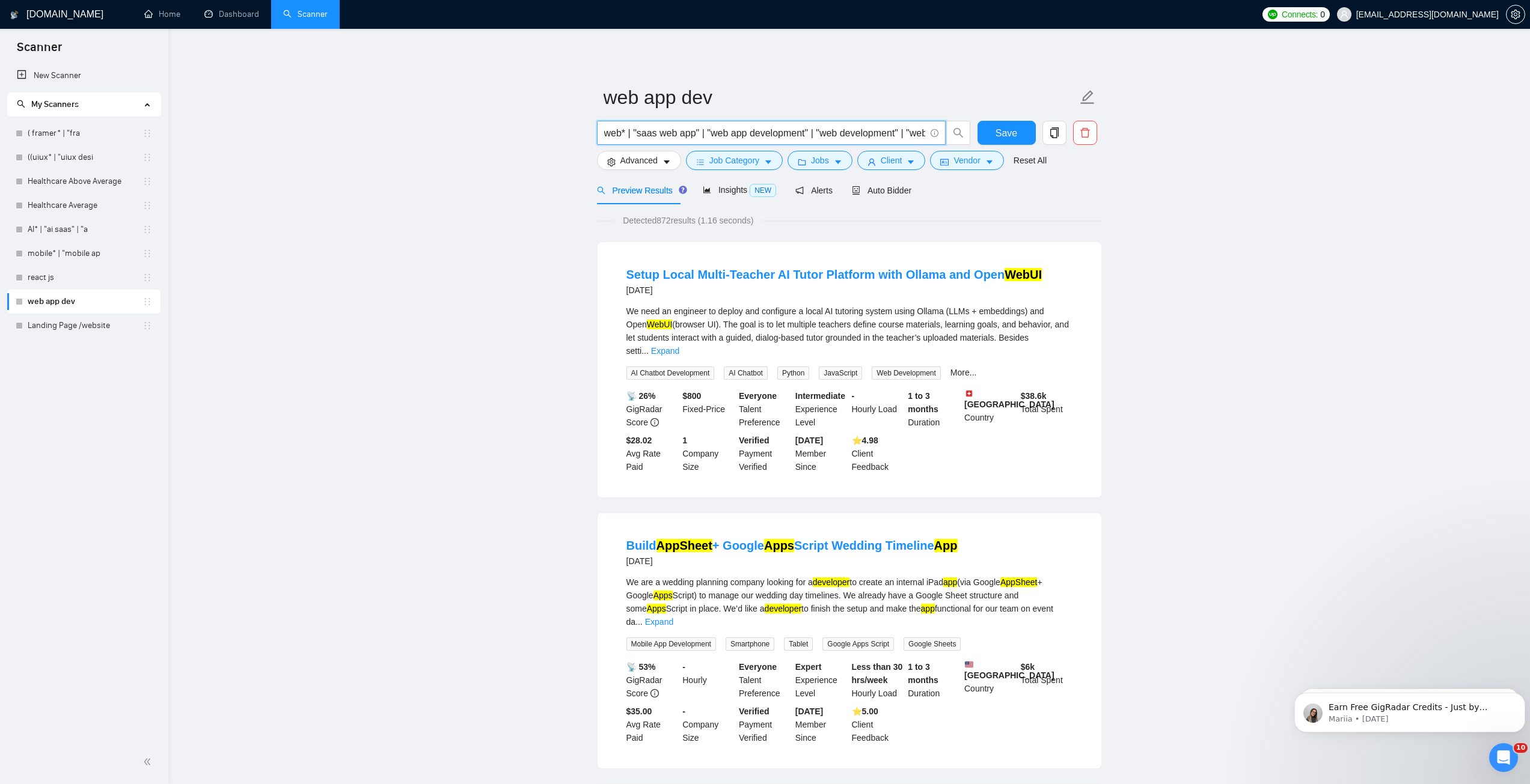
click at [815, 134] on input "web* | "saas web app" | "web app development" | "web development" | "web app" |…" at bounding box center [765, 133] width 321 height 15
drag, startPoint x: 836, startPoint y: 132, endPoint x: 973, endPoint y: 132, distance: 137.0
click at [973, 132] on div "web* | "saas web app" | "web app development" | "web development" | "web app" |…" at bounding box center [784, 136] width 379 height 30
click at [859, 131] on input "web* | "saas web app" | "web app development" | "web development" | "web app" |…" at bounding box center [765, 133] width 321 height 15
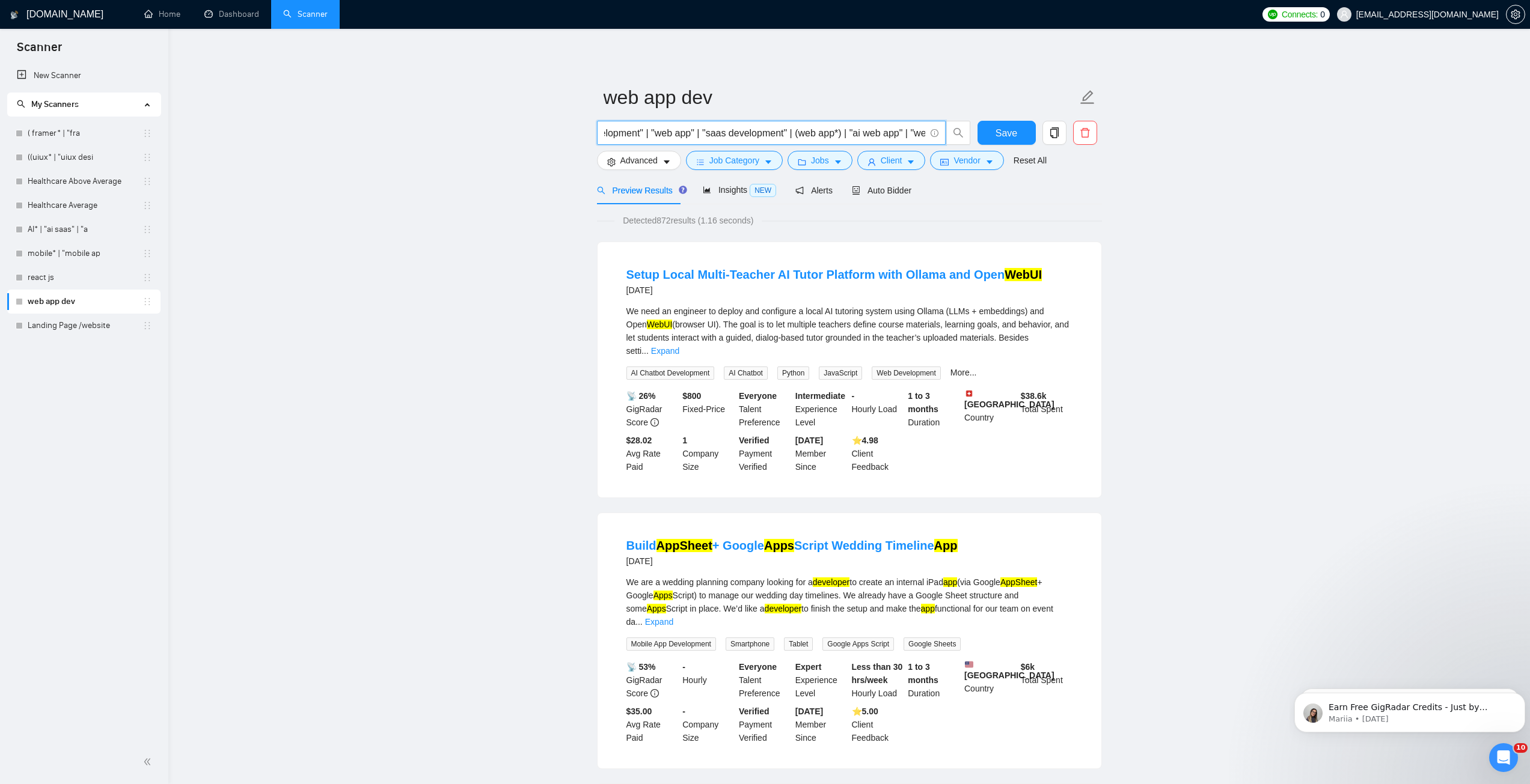
scroll to position [0, 0]
drag, startPoint x: 755, startPoint y: 132, endPoint x: 564, endPoint y: 134, distance: 191.0
click at [662, 130] on input "web* | "saas web app" | "web app development" | "web development" | "web app" |…" at bounding box center [765, 133] width 321 height 15
click at [64, 328] on link "Landing Page /website" at bounding box center [85, 326] width 115 height 24
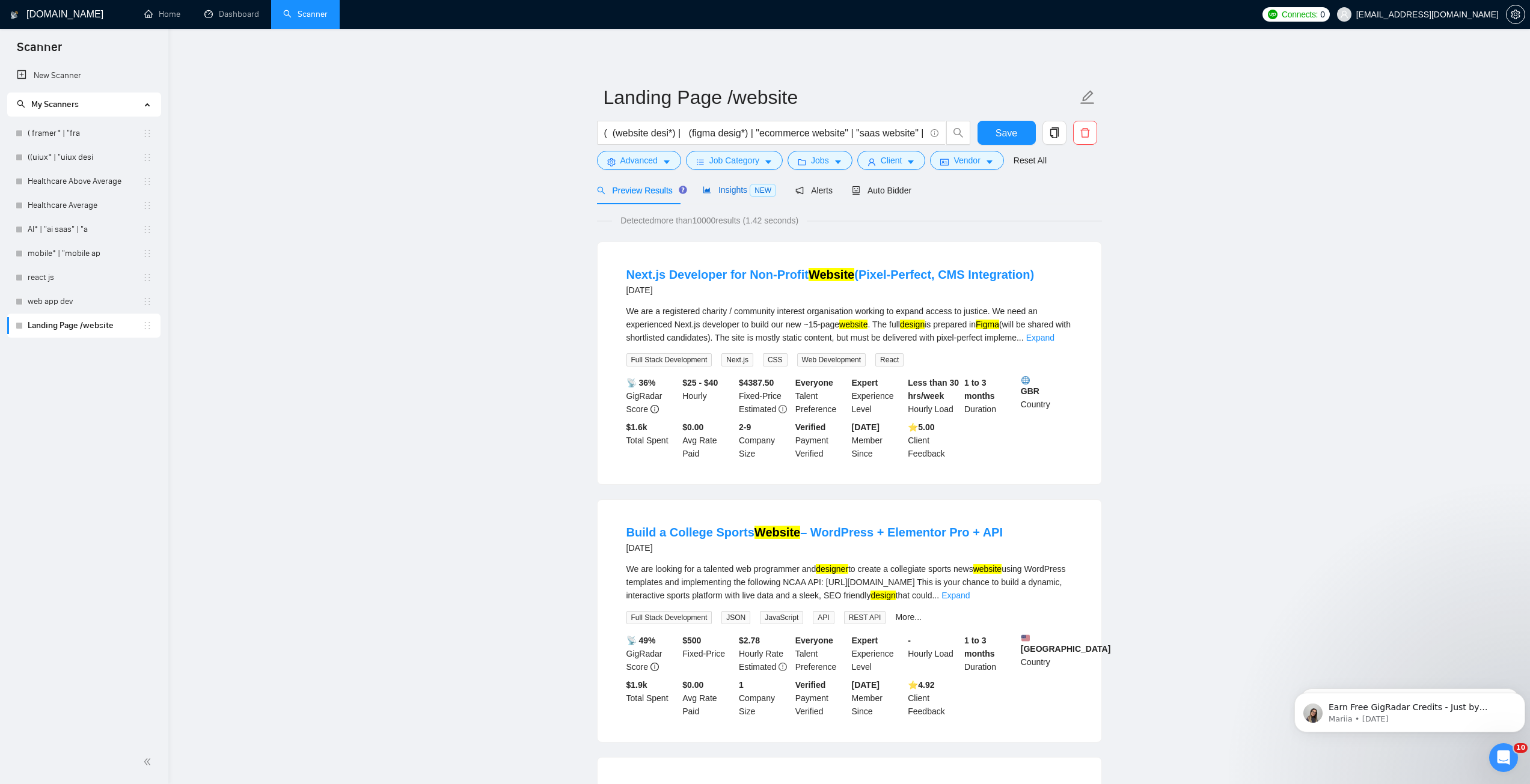
click at [718, 193] on span "Insights NEW" at bounding box center [739, 190] width 73 height 9
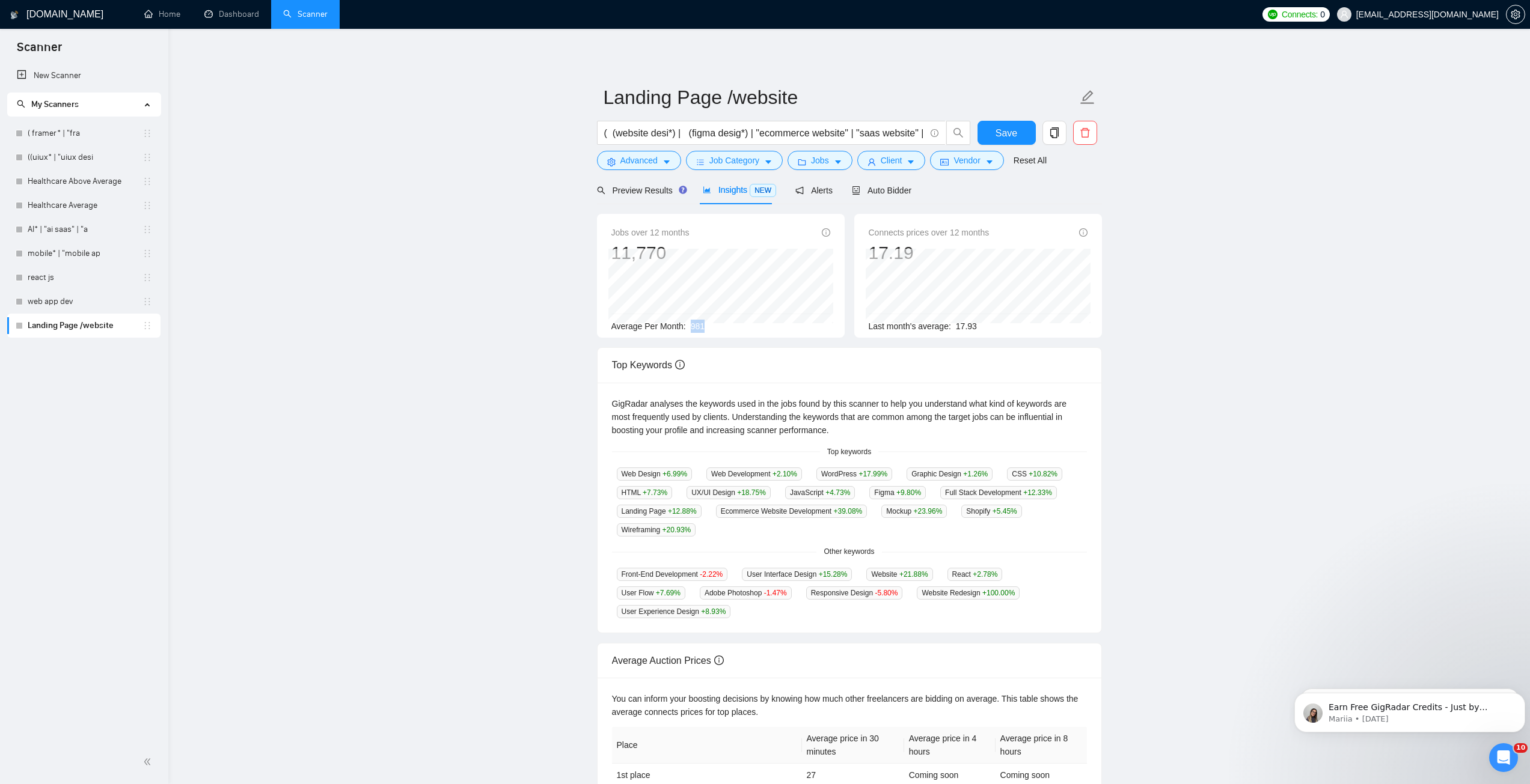
drag, startPoint x: 690, startPoint y: 326, endPoint x: 704, endPoint y: 328, distance: 14.1
click at [704, 328] on div "Average Per Month: 981" at bounding box center [721, 326] width 219 height 14
click at [695, 325] on span "981" at bounding box center [698, 326] width 14 height 9
drag, startPoint x: 691, startPoint y: 322, endPoint x: 710, endPoint y: 327, distance: 19.6
click at [710, 327] on div "Average Per Month: 981" at bounding box center [721, 326] width 219 height 14
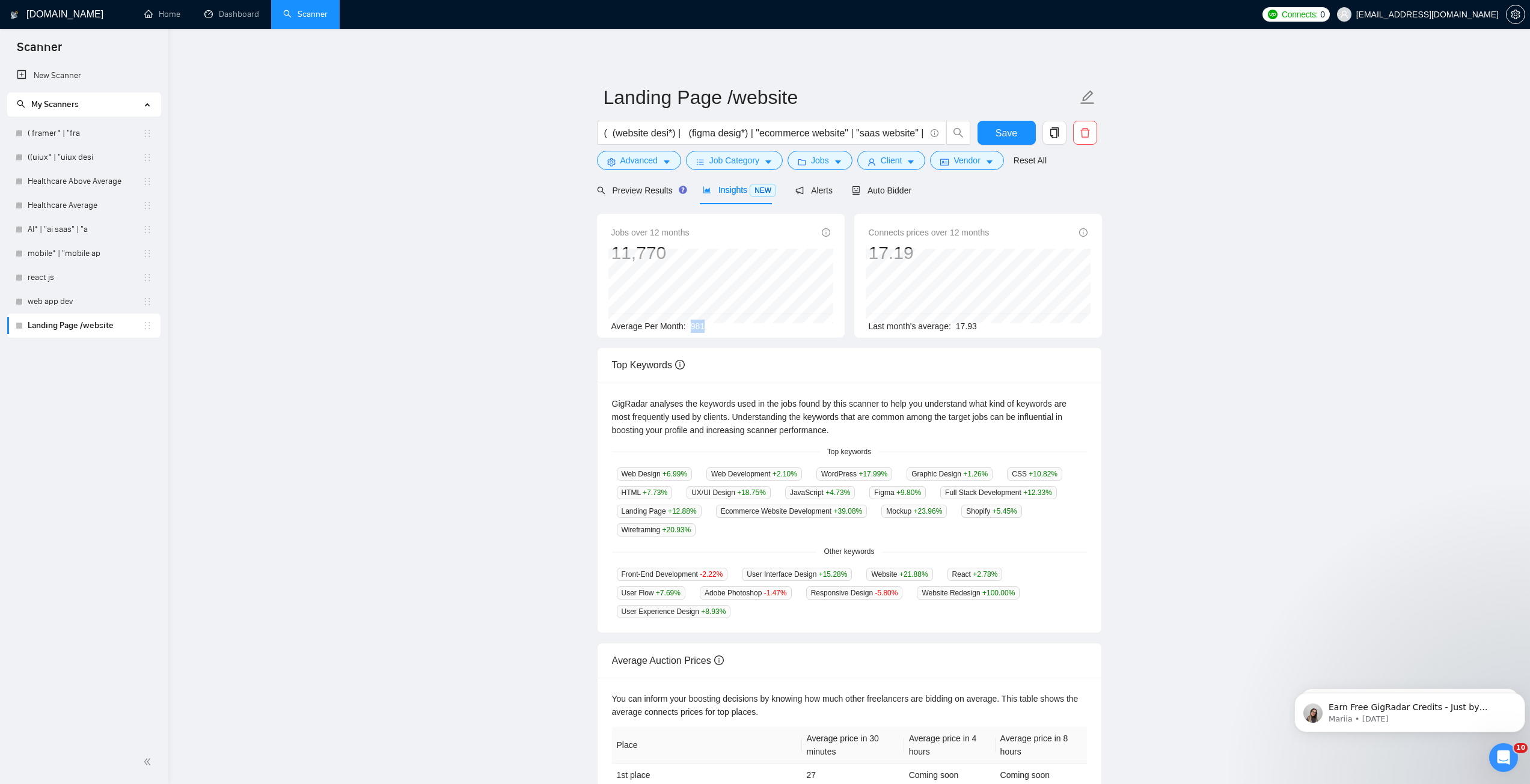
click at [778, 328] on div "Average Per Month: 981" at bounding box center [721, 326] width 219 height 14
drag, startPoint x: 764, startPoint y: 132, endPoint x: 636, endPoint y: 126, distance: 128.1
click at [633, 126] on input "( (website desi*) | (figma desig*) | "ecommerce website" | "saas website" | "bu…" at bounding box center [765, 133] width 321 height 15
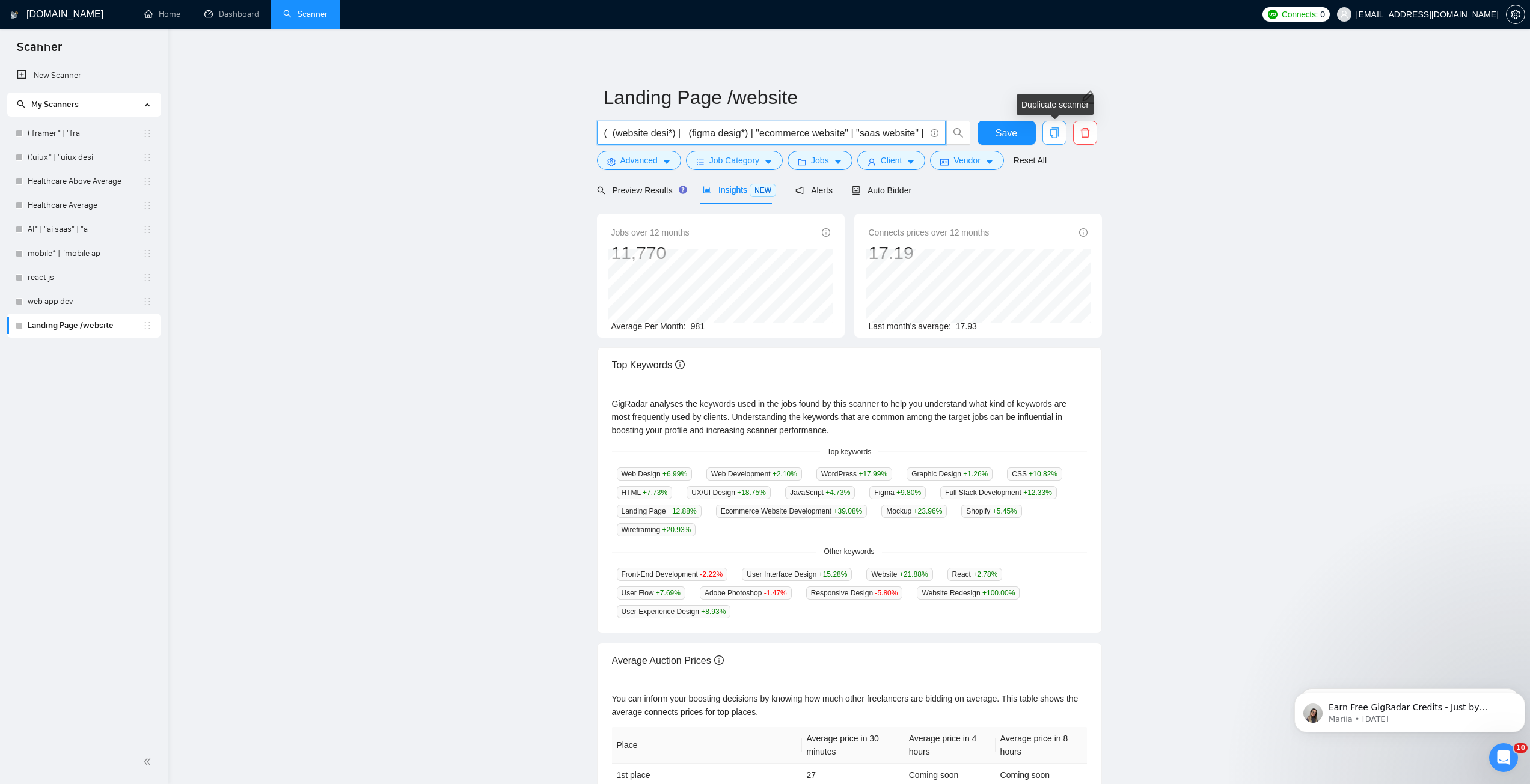
drag, startPoint x: 1057, startPoint y: 132, endPoint x: 1070, endPoint y: 132, distance: 13.0
click at [1061, 132] on span "copy" at bounding box center [1055, 132] width 23 height 11
click at [1050, 188] on span "Yes" at bounding box center [1046, 194] width 14 height 14
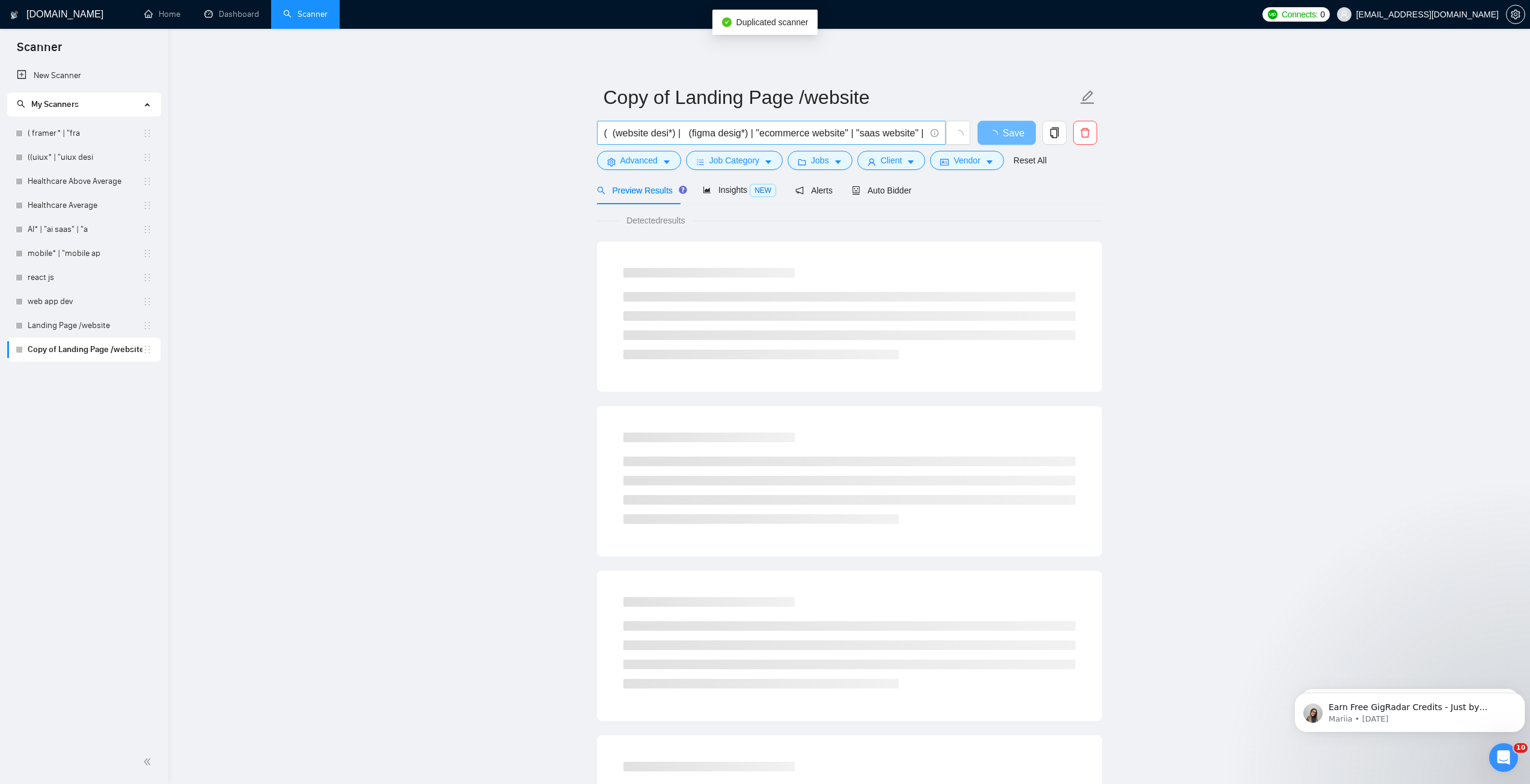
click at [633, 132] on input "( (website desi*) | (figma desig*) | "ecommerce website" | "saas website" | "bu…" at bounding box center [765, 133] width 321 height 15
click at [654, 131] on input "( (website desi*) | (figma desig*) | "ecommerce website" | "saas website" | "bu…" at bounding box center [765, 133] width 321 height 15
drag, startPoint x: 730, startPoint y: 134, endPoint x: 682, endPoint y: 138, distance: 48.2
click at [682, 138] on input "( (website dev*) | (figma desig*) | "ecommerce website" | "saas website" | "bus…" at bounding box center [765, 133] width 321 height 15
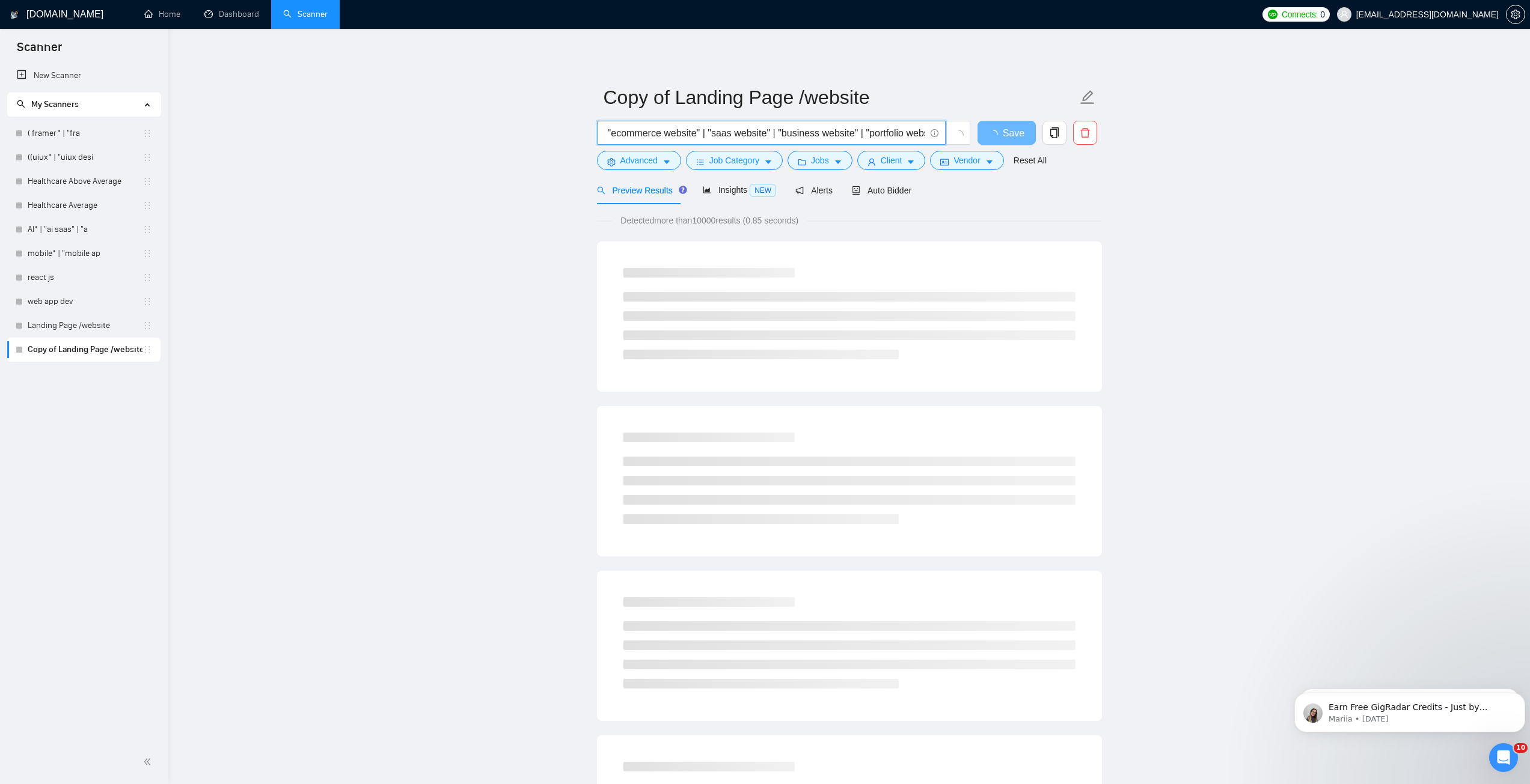
scroll to position [0, 164]
drag, startPoint x: 817, startPoint y: 134, endPoint x: 934, endPoint y: 133, distance: 117.0
click at [934, 133] on span "( (website dev*) | "ecommerce website" | "saas website" | "business website" | …" at bounding box center [771, 133] width 349 height 24
click at [865, 135] on input "( (website dev*) | "ecommerce website" | "saas website" | "business website" | …" at bounding box center [765, 133] width 321 height 15
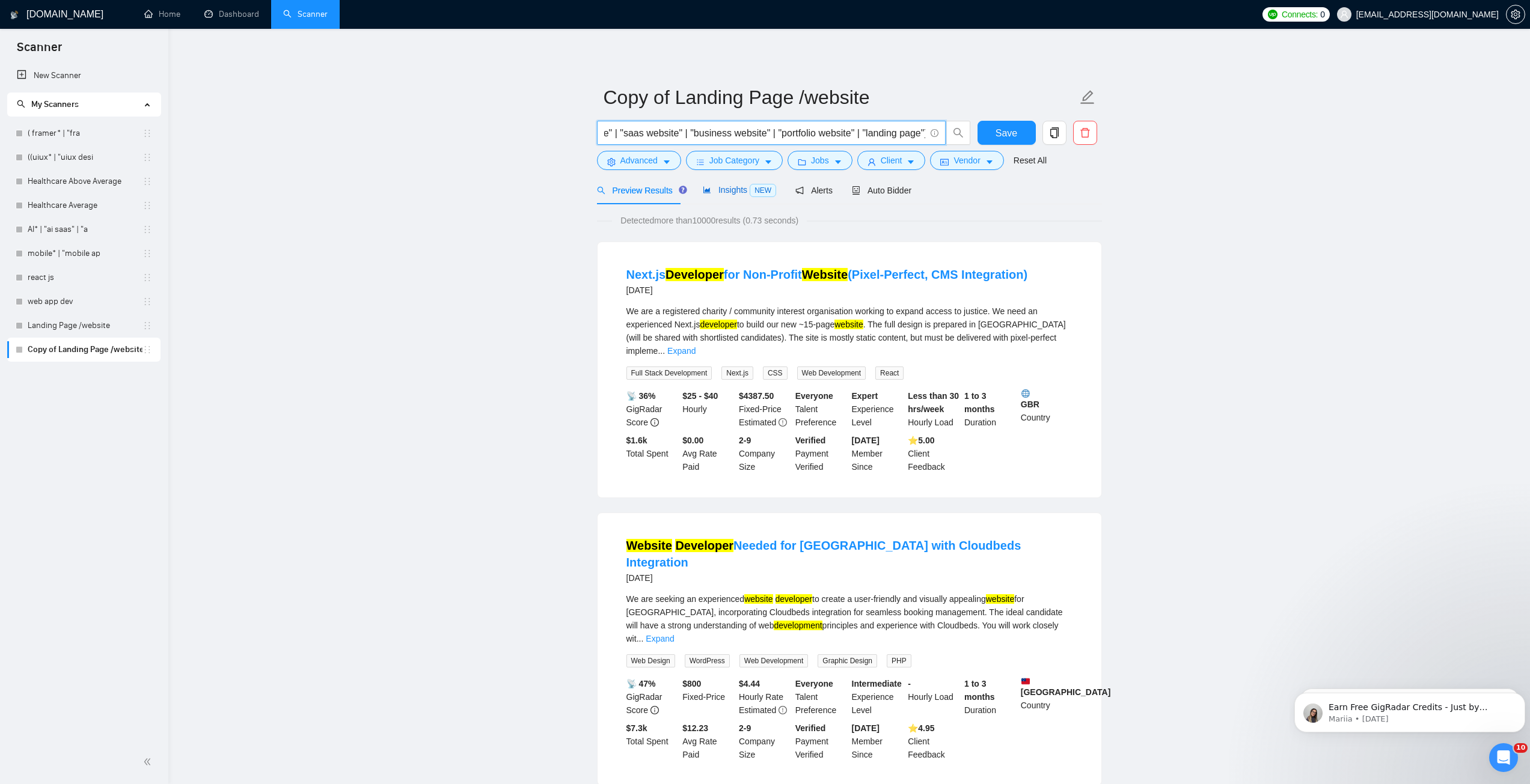
scroll to position [0, 0]
click at [726, 185] on span "Insights NEW" at bounding box center [739, 190] width 73 height 9
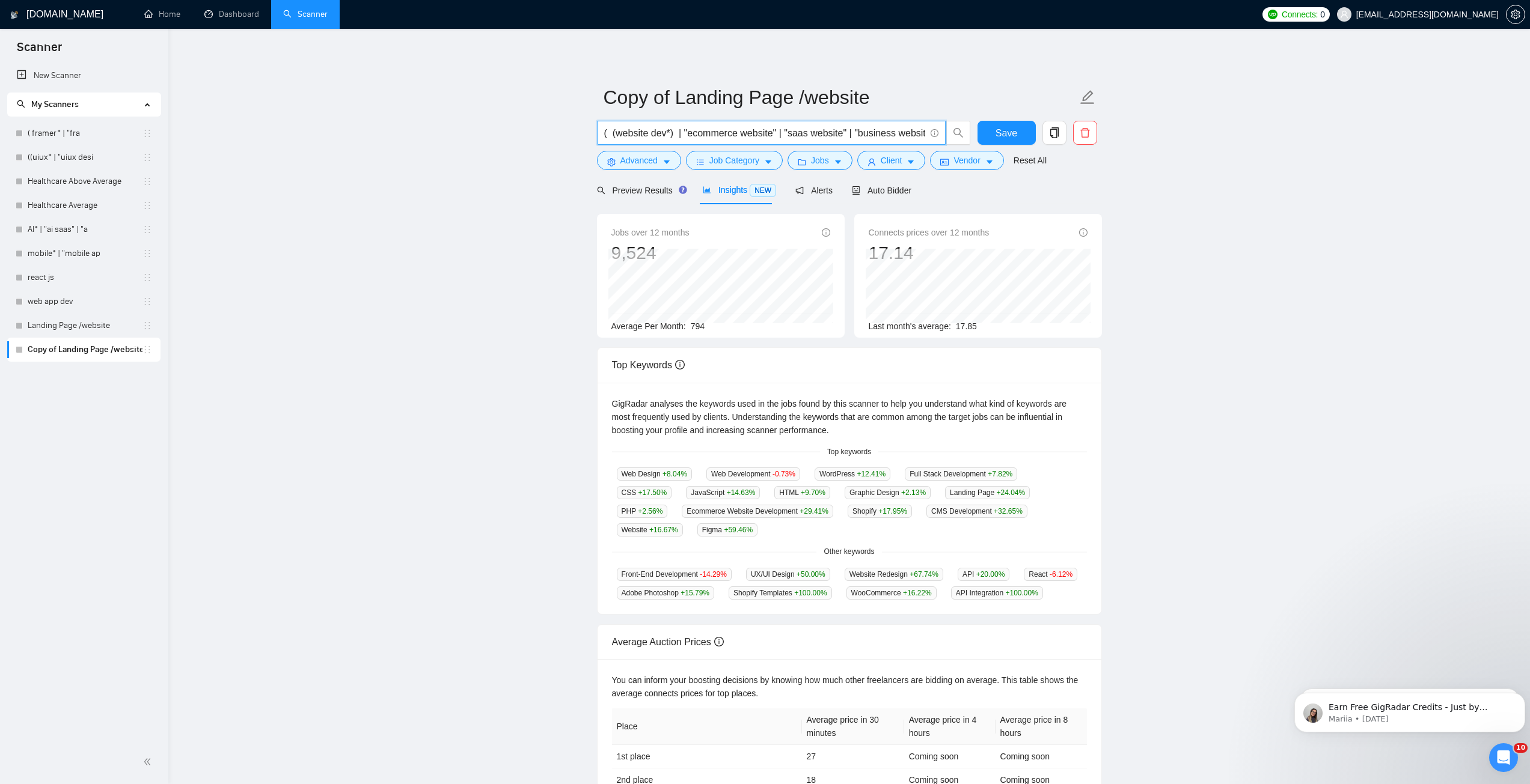
click at [861, 139] on input "( (website dev*) | "ecommerce website" | "saas website" | "business website" | …" at bounding box center [765, 133] width 321 height 15
drag, startPoint x: 899, startPoint y: 139, endPoint x: 948, endPoint y: 139, distance: 49.0
click at [948, 139] on span "( (website dev*) | "ecommerce website" | "saas website" | "business website" | …" at bounding box center [784, 133] width 374 height 24
drag, startPoint x: 911, startPoint y: 132, endPoint x: 876, endPoint y: 131, distance: 35.0
click at [911, 132] on input "( (website dev*) | "ecommerce website" | "saas website" | "business website" | …" at bounding box center [765, 133] width 321 height 15
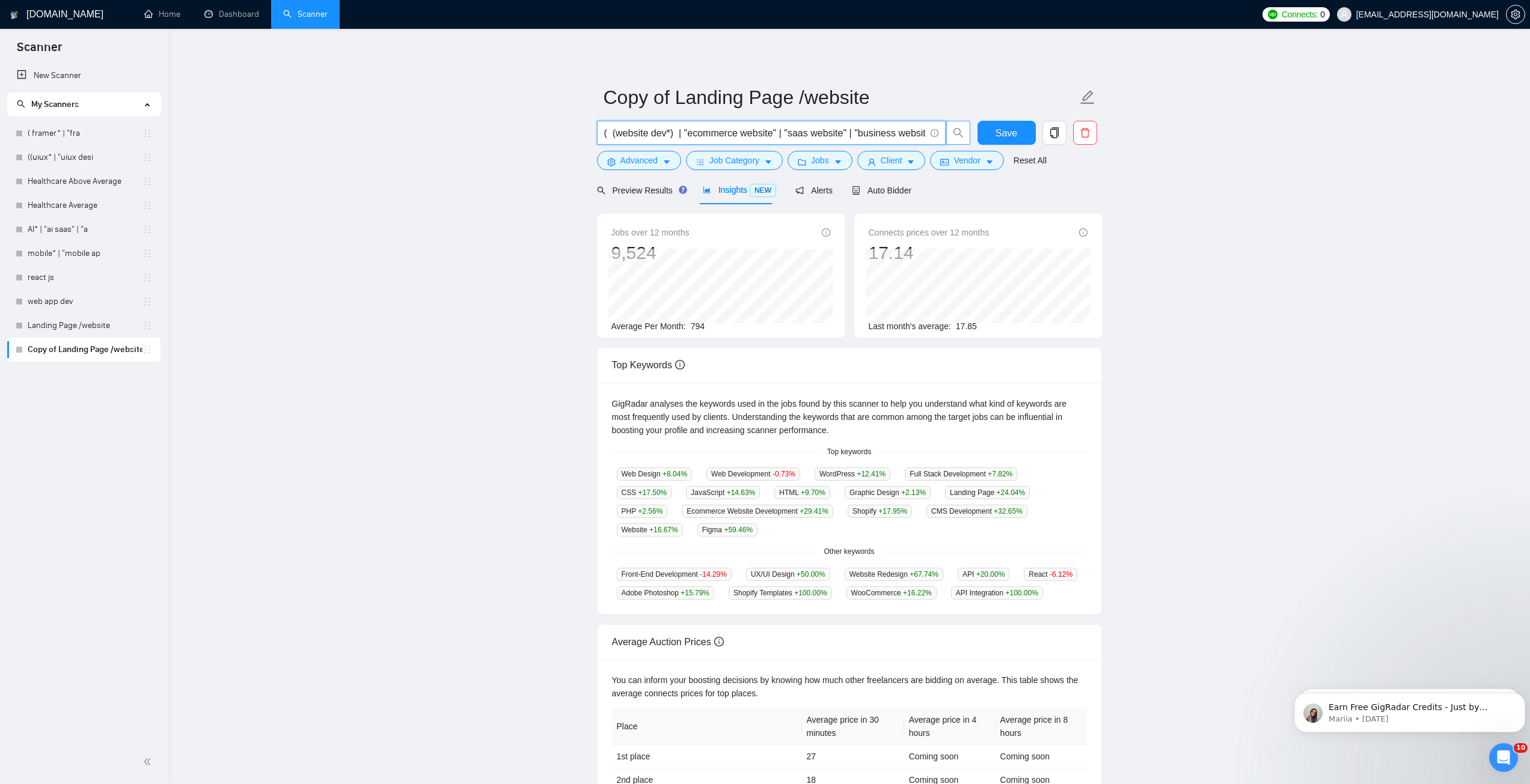
scroll to position [0, 164]
drag, startPoint x: 876, startPoint y: 131, endPoint x: 964, endPoint y: 133, distance: 88.0
click at [964, 133] on span "( (website dev*) | "ecommerce website" | "saas website" | "business website" | …" at bounding box center [784, 133] width 374 height 24
click at [910, 138] on input "( (website dev*) | "ecommerce website" | "saas website" | "business website" | …" at bounding box center [765, 133] width 321 height 15
drag, startPoint x: 922, startPoint y: 132, endPoint x: 934, endPoint y: 193, distance: 62.2
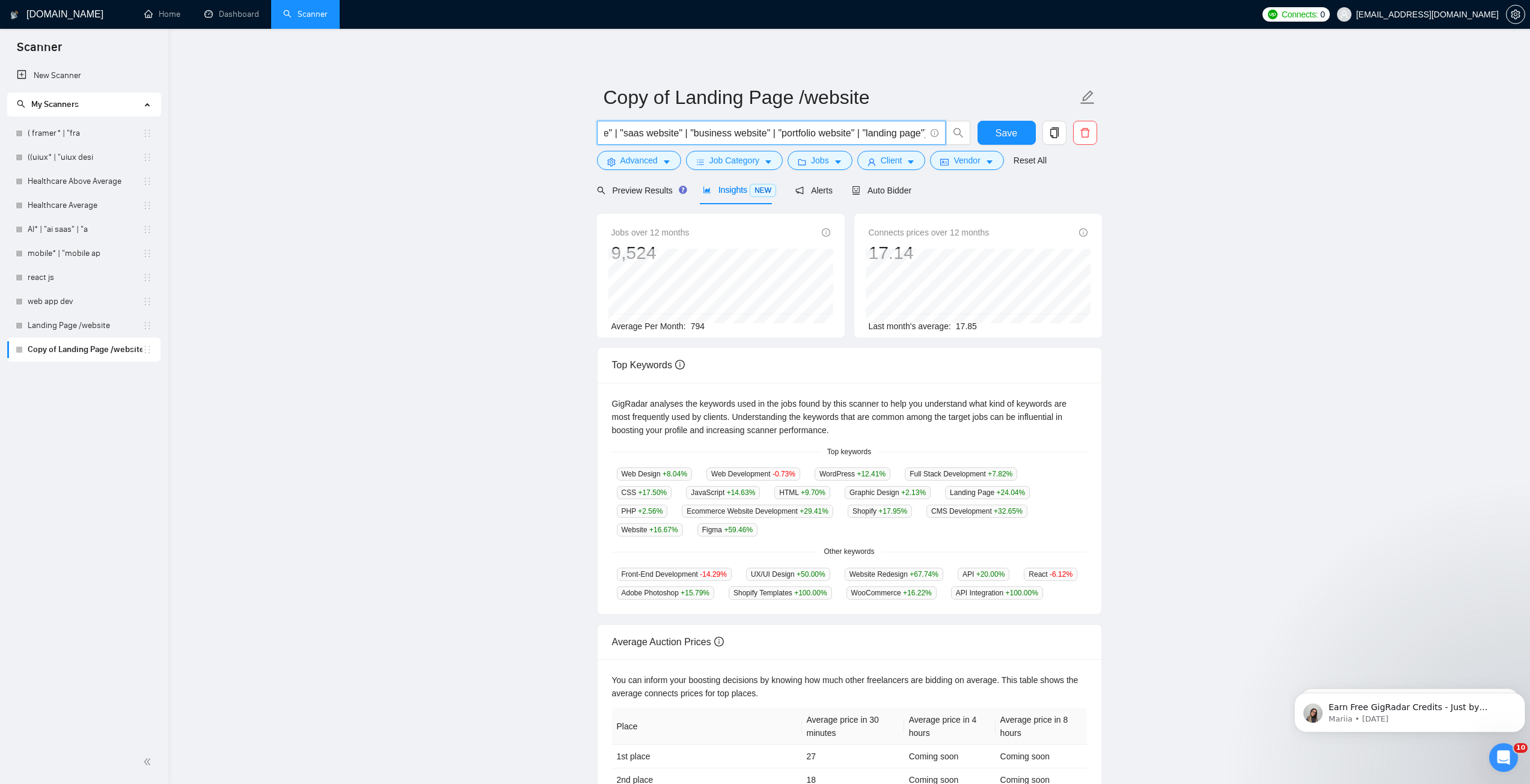
click at [922, 132] on input "( (website dev*) | "ecommerce website" | "saas website" | "business website" | …" at bounding box center [765, 133] width 321 height 15
type input "( (website dev*) | "ecommerce website" | "saas website" | "business website" | …"
